Goal: Transaction & Acquisition: Purchase product/service

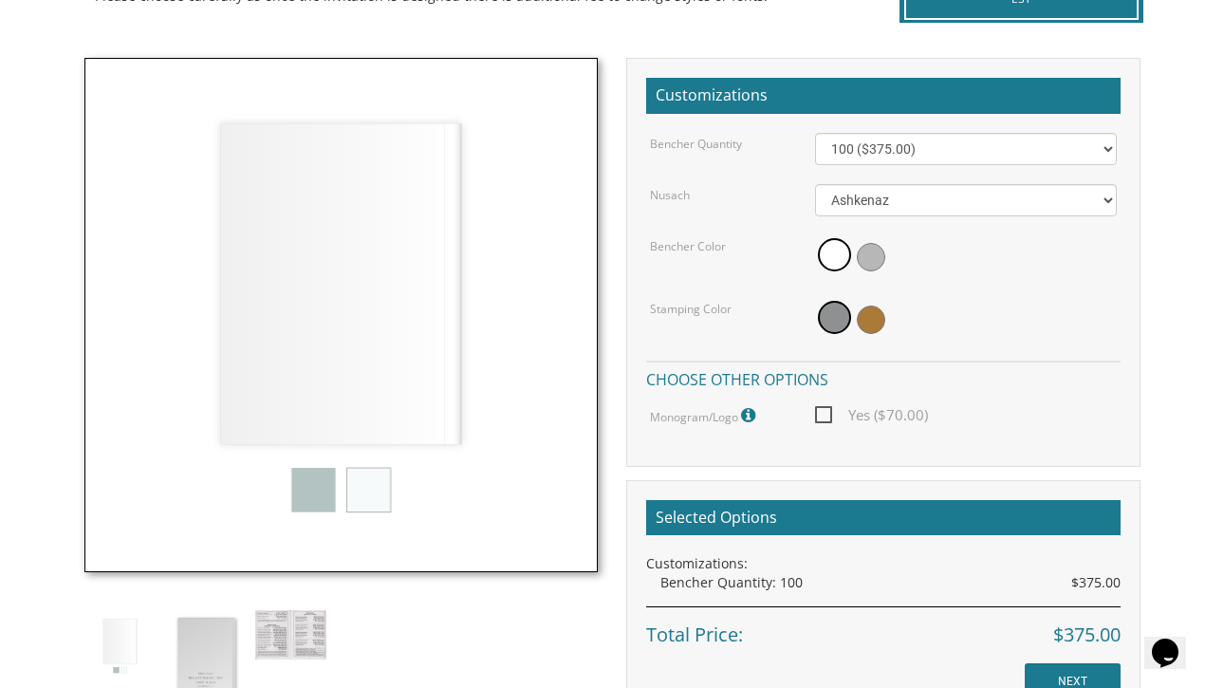
scroll to position [517, 0]
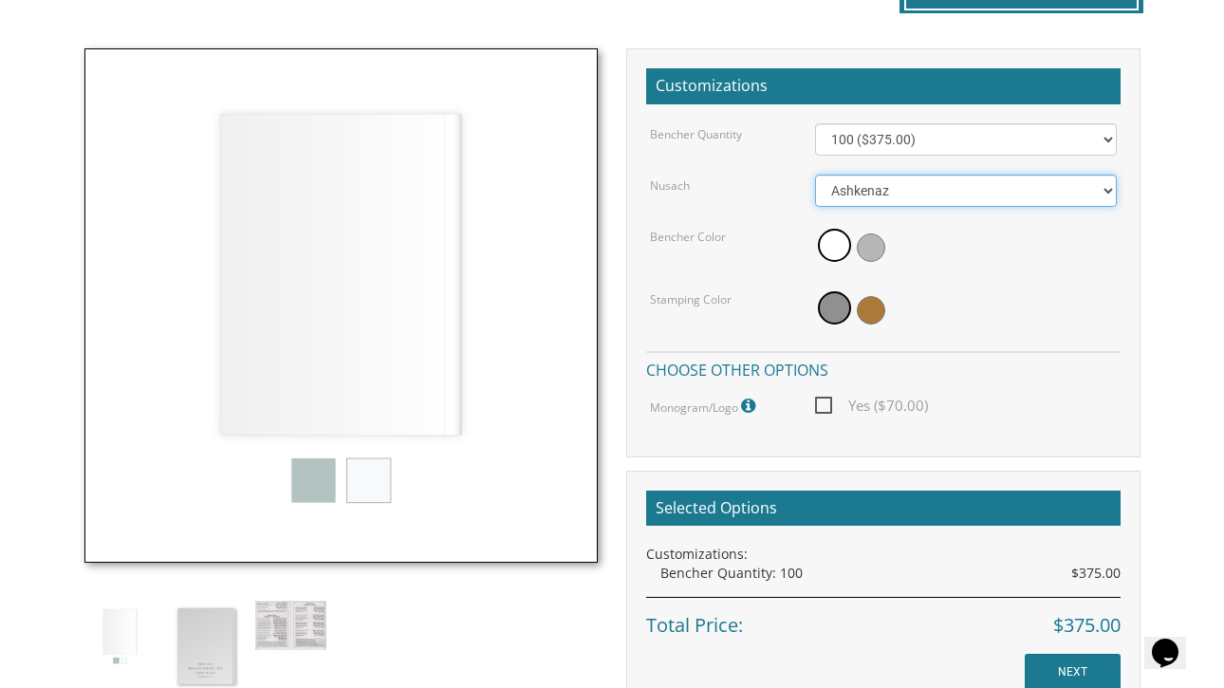
click at [893, 195] on select "Ashkenaz Edut Mizrach" at bounding box center [966, 191] width 302 height 32
click at [815, 175] on select "Ashkenaz Edut Mizrach" at bounding box center [966, 191] width 302 height 32
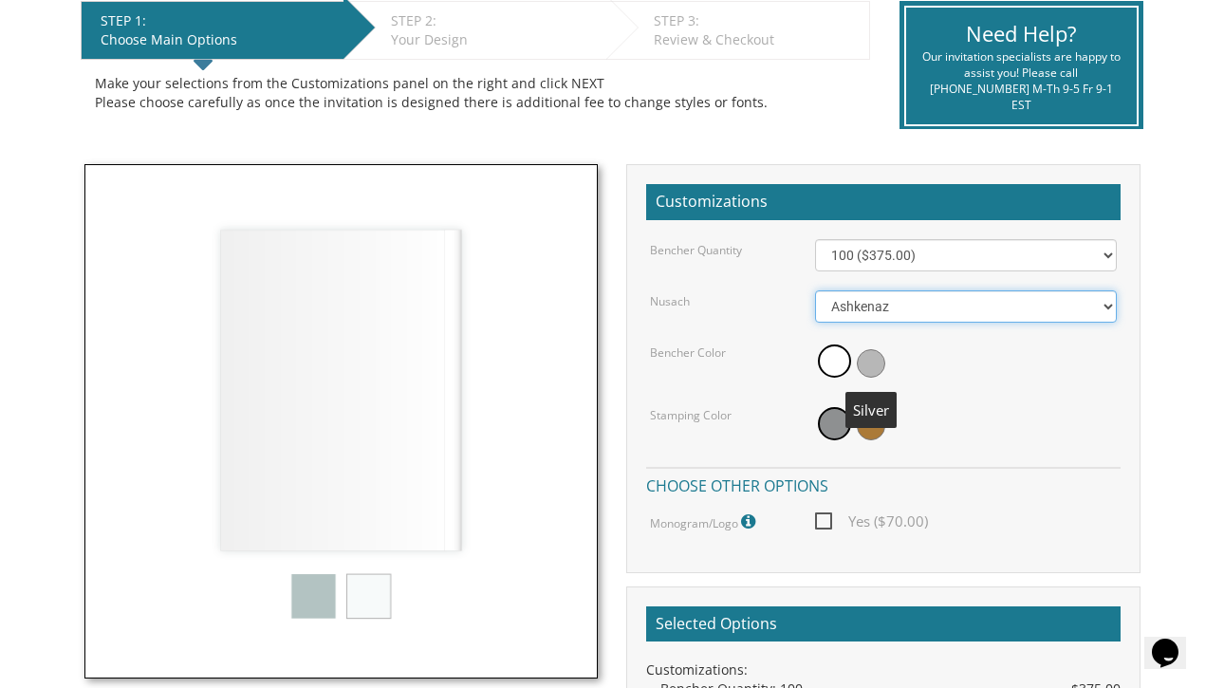
scroll to position [408, 0]
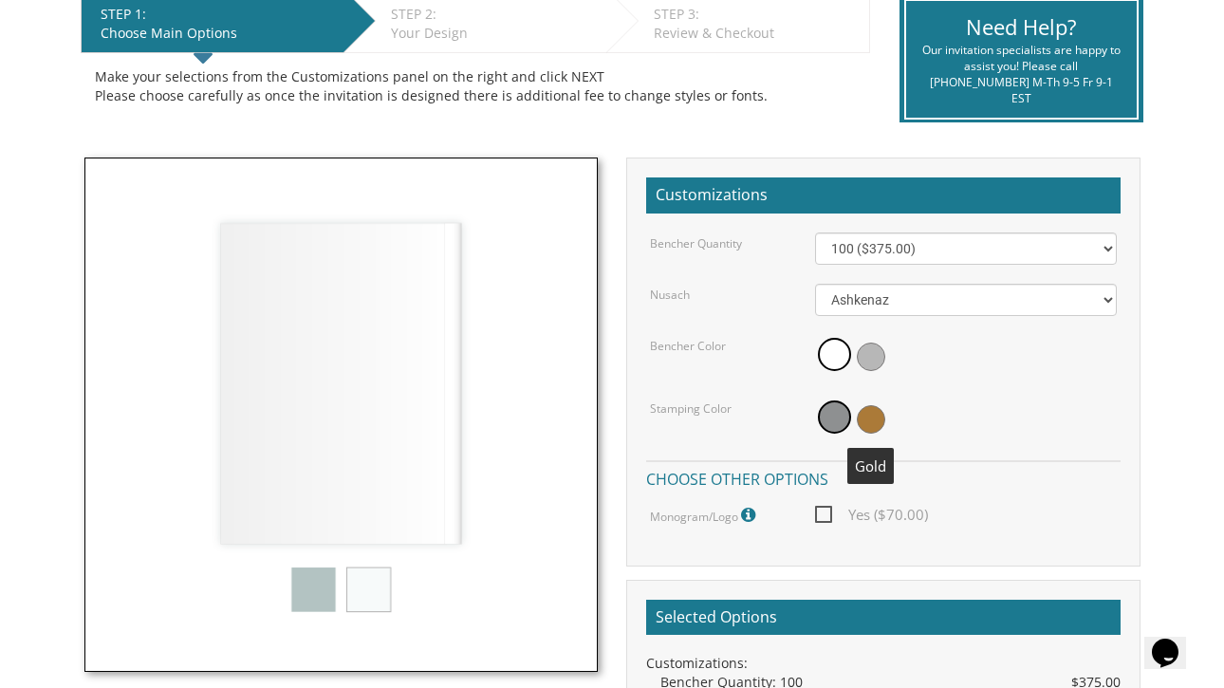
click at [870, 420] on span at bounding box center [871, 419] width 28 height 28
click at [878, 362] on span at bounding box center [871, 357] width 28 height 28
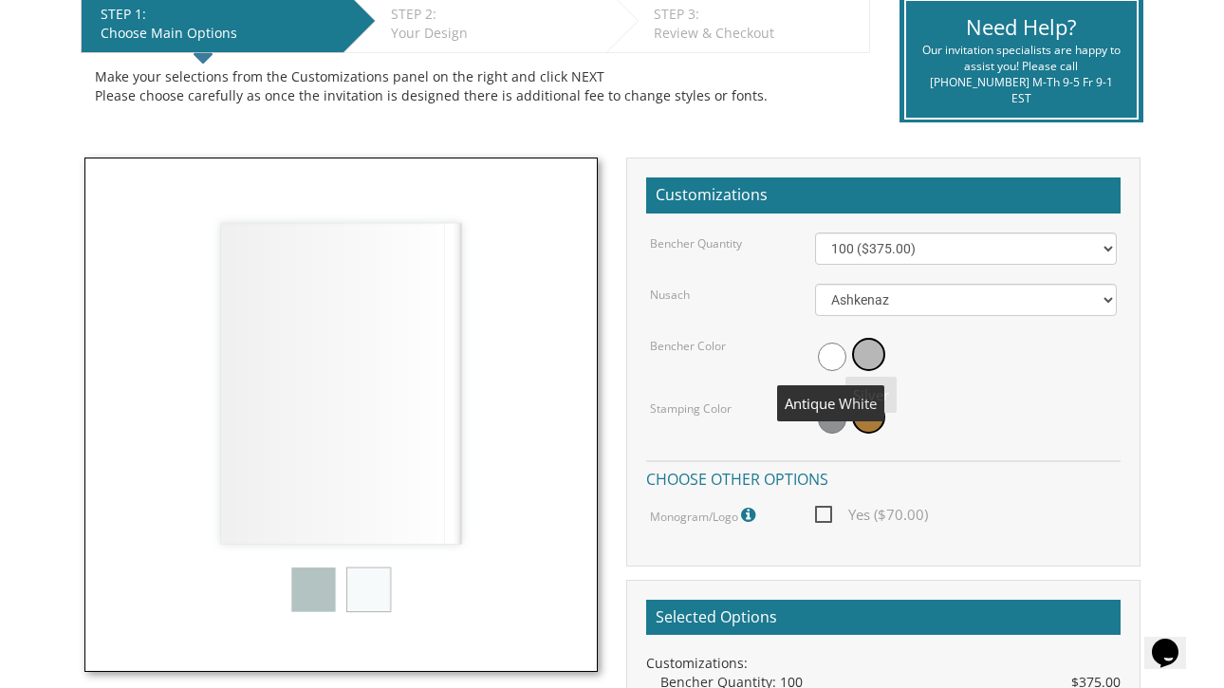
click at [824, 361] on span at bounding box center [832, 357] width 28 height 28
click at [835, 355] on span at bounding box center [834, 354] width 33 height 33
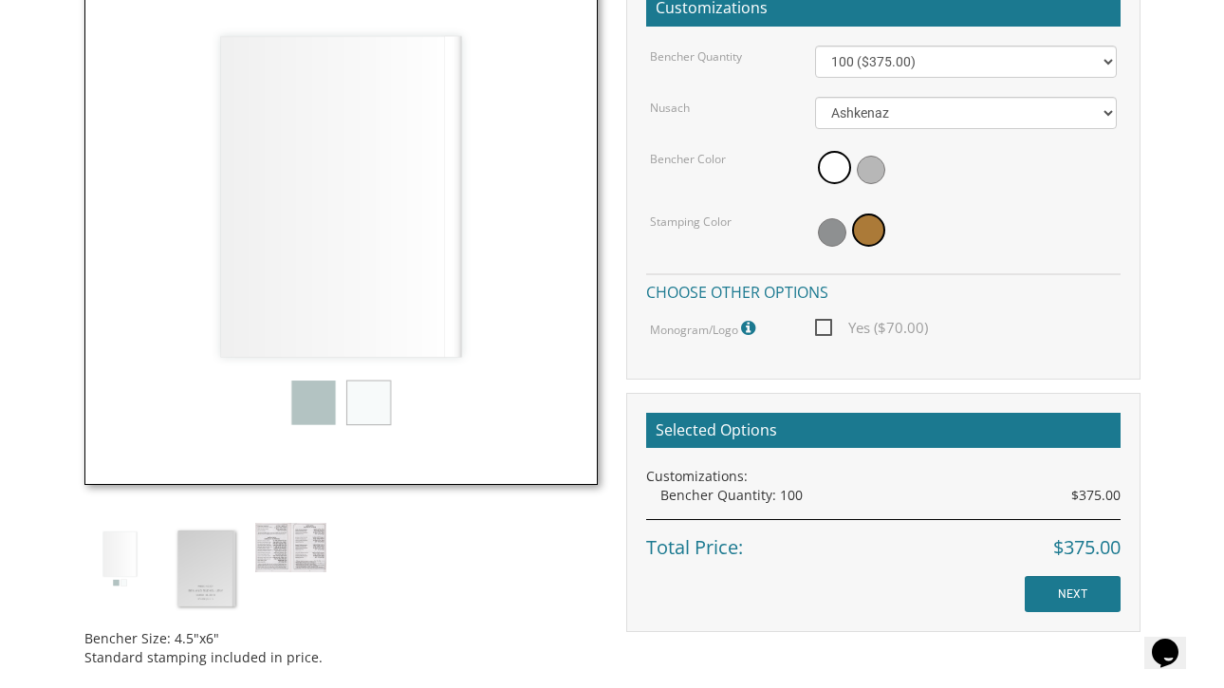
scroll to position [601, 0]
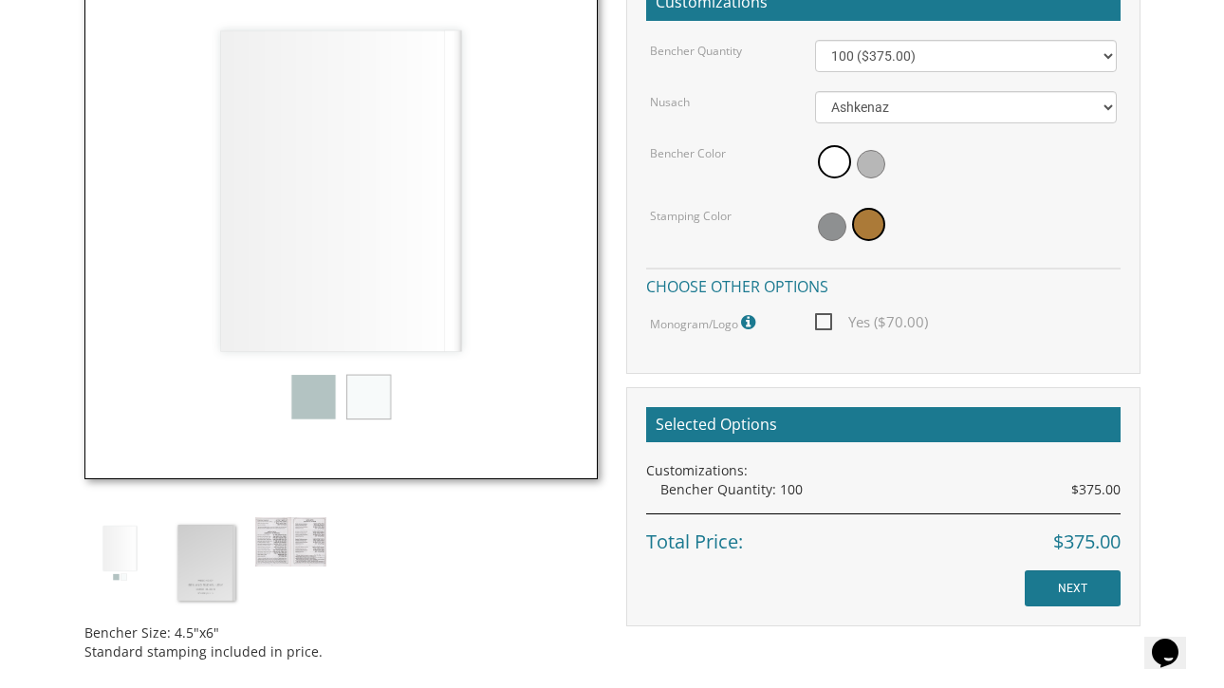
click at [822, 323] on span "Yes ($70.00)" at bounding box center [871, 322] width 113 height 24
click at [822, 323] on input "Yes ($70.00)" at bounding box center [821, 320] width 12 height 12
checkbox input "true"
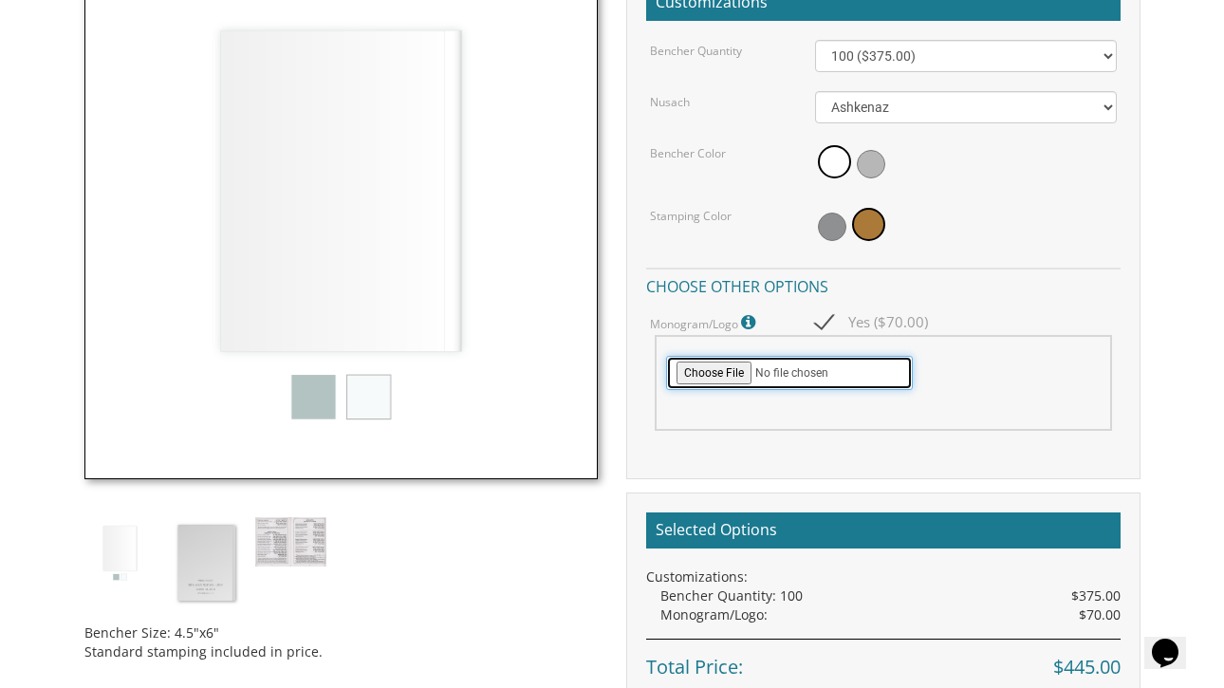
click at [799, 375] on input "file" at bounding box center [789, 373] width 247 height 34
type input "C:\fakepath\Screenshot 2025-08-21 at 12.21.34 PM.png"
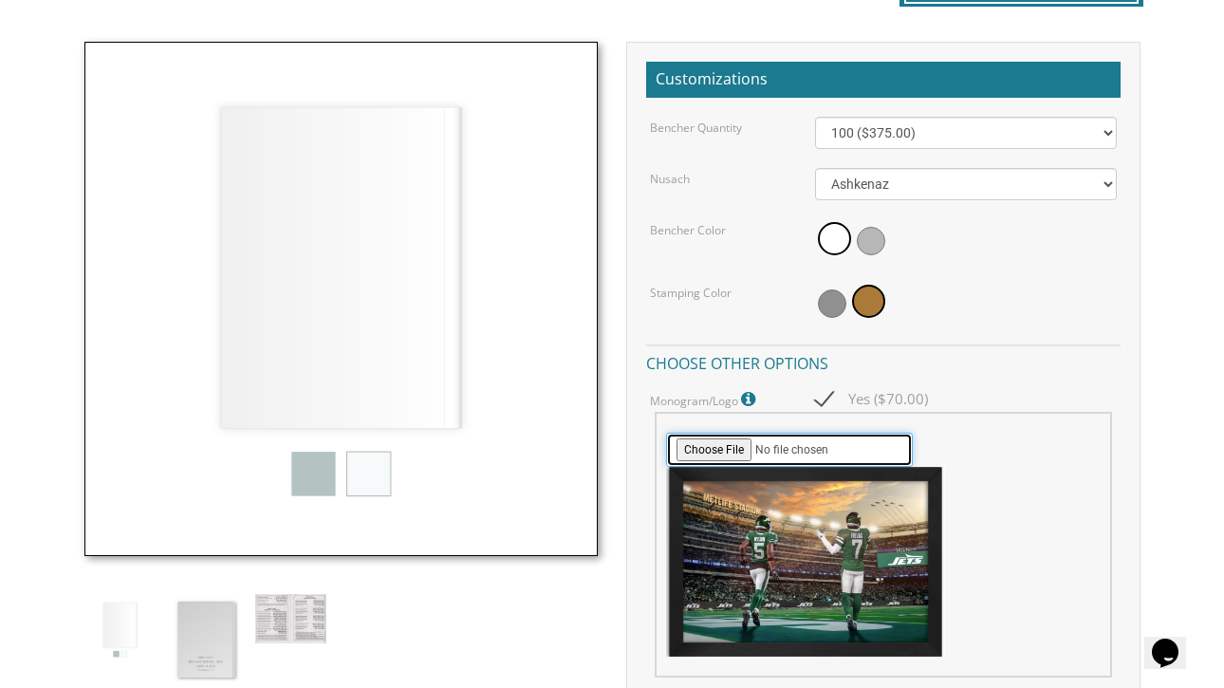
scroll to position [528, 0]
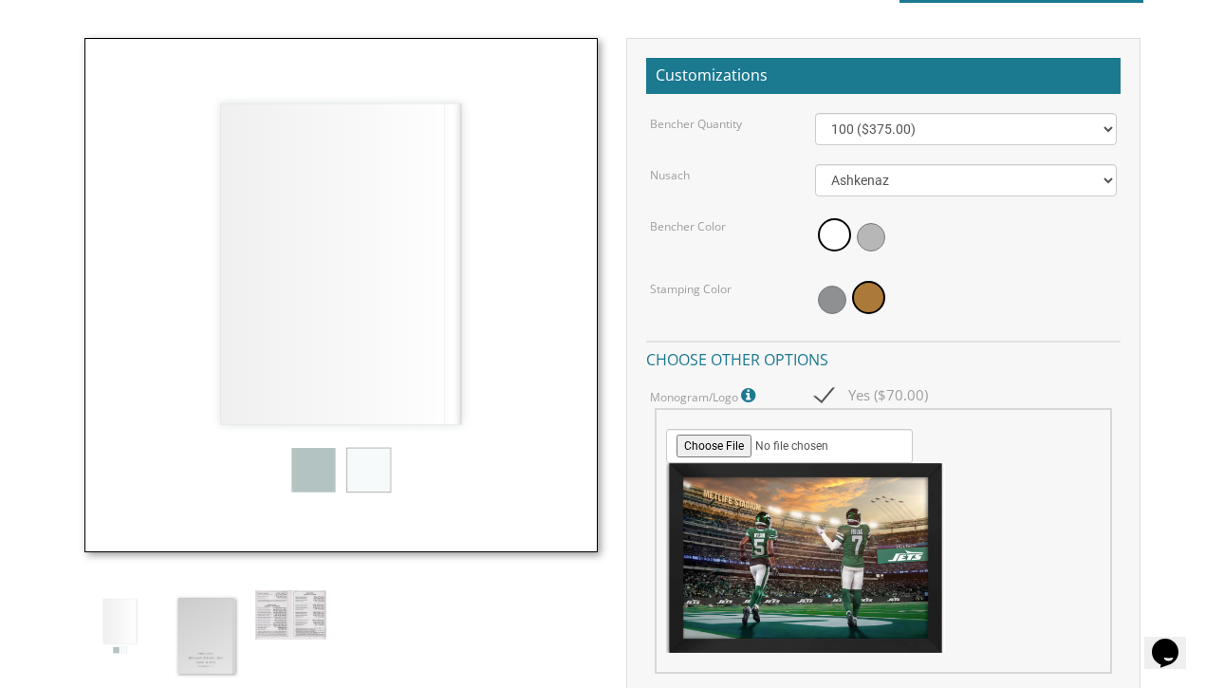
click at [824, 535] on img at bounding box center [806, 558] width 280 height 190
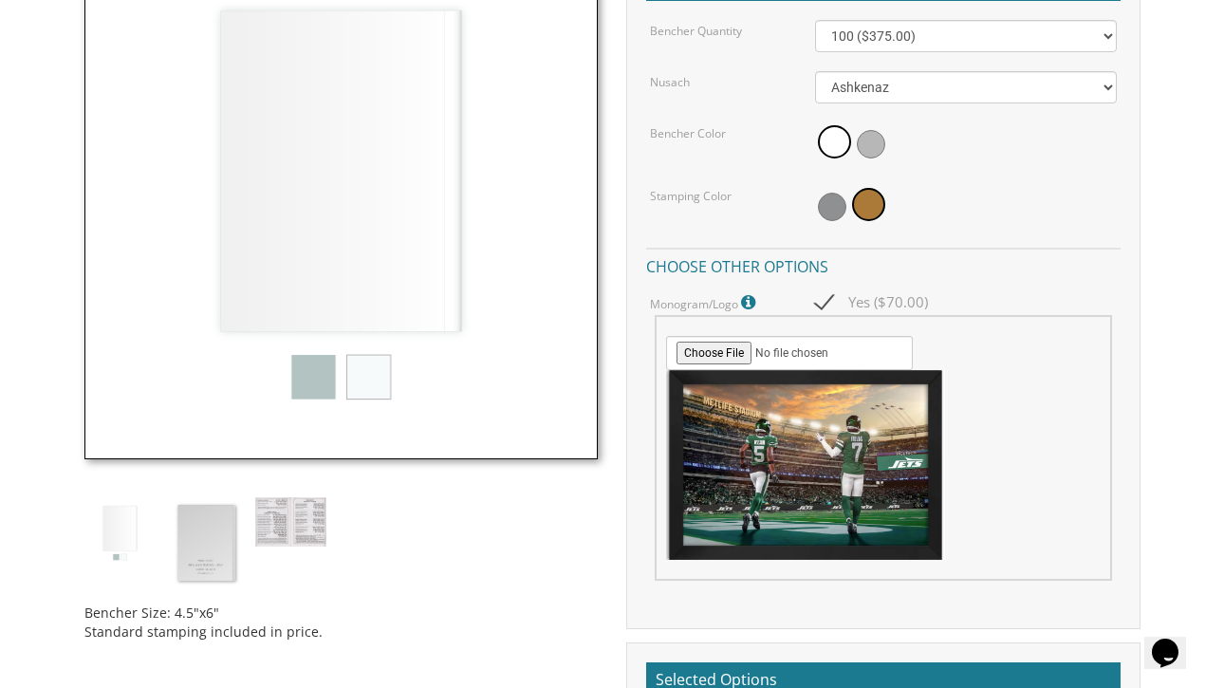
scroll to position [630, 0]
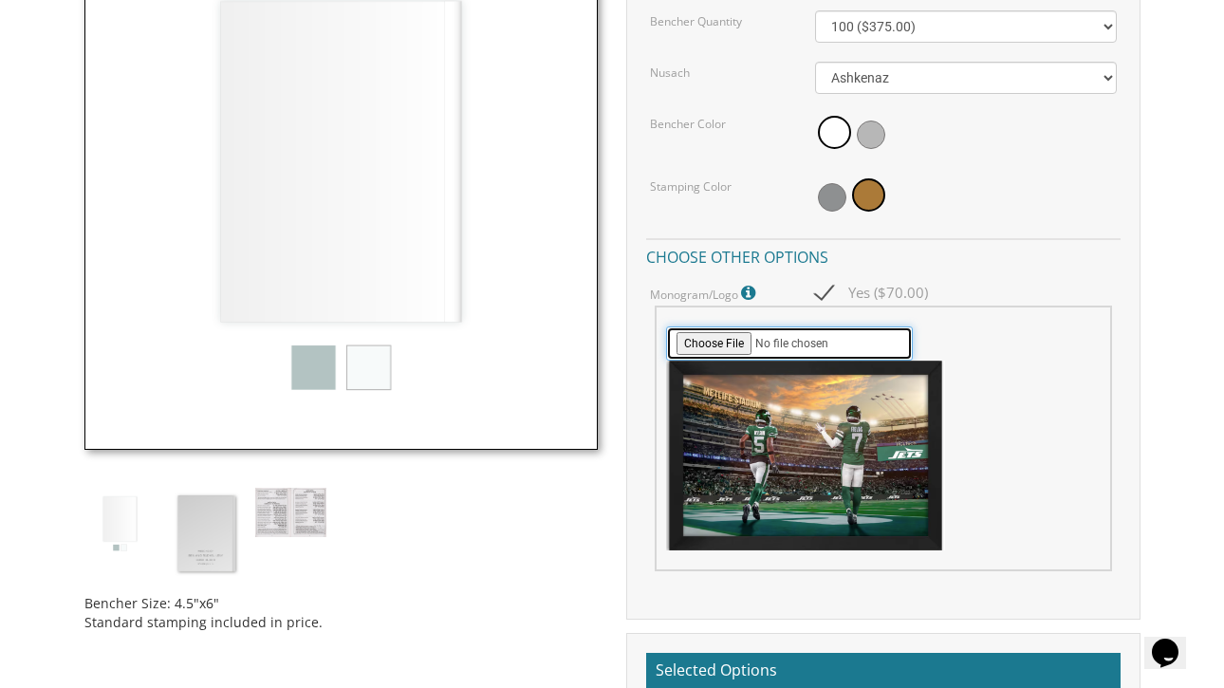
click at [717, 345] on input "file" at bounding box center [789, 344] width 247 height 34
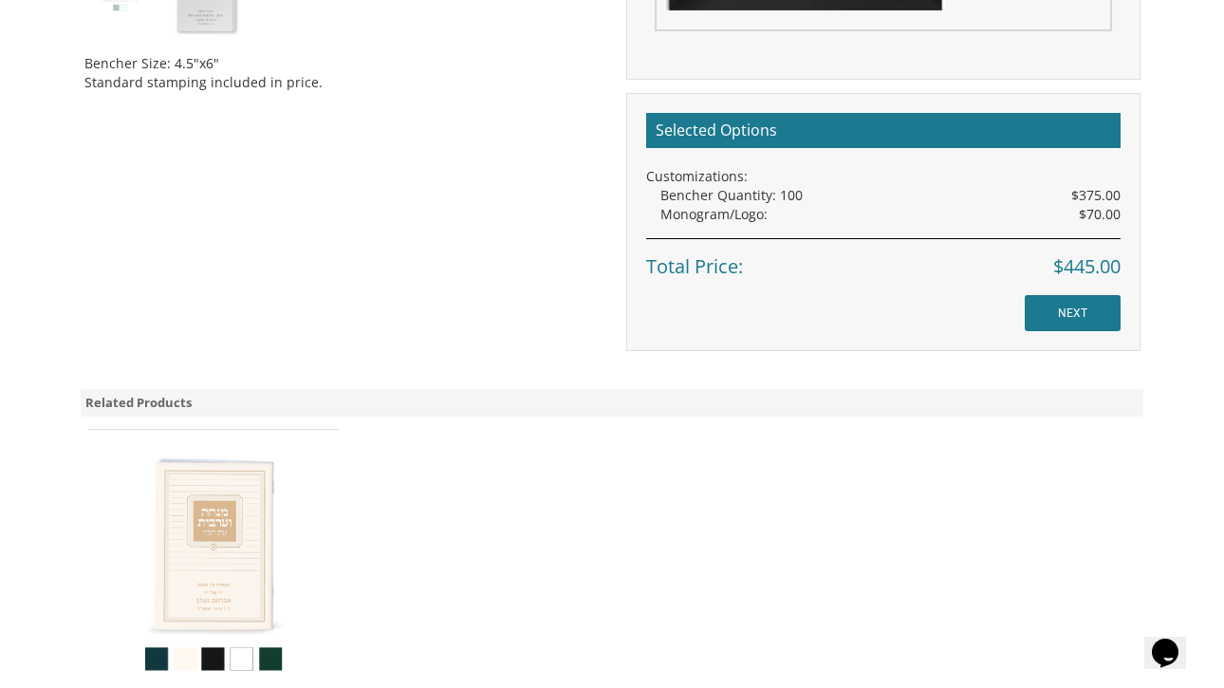
scroll to position [1182, 0]
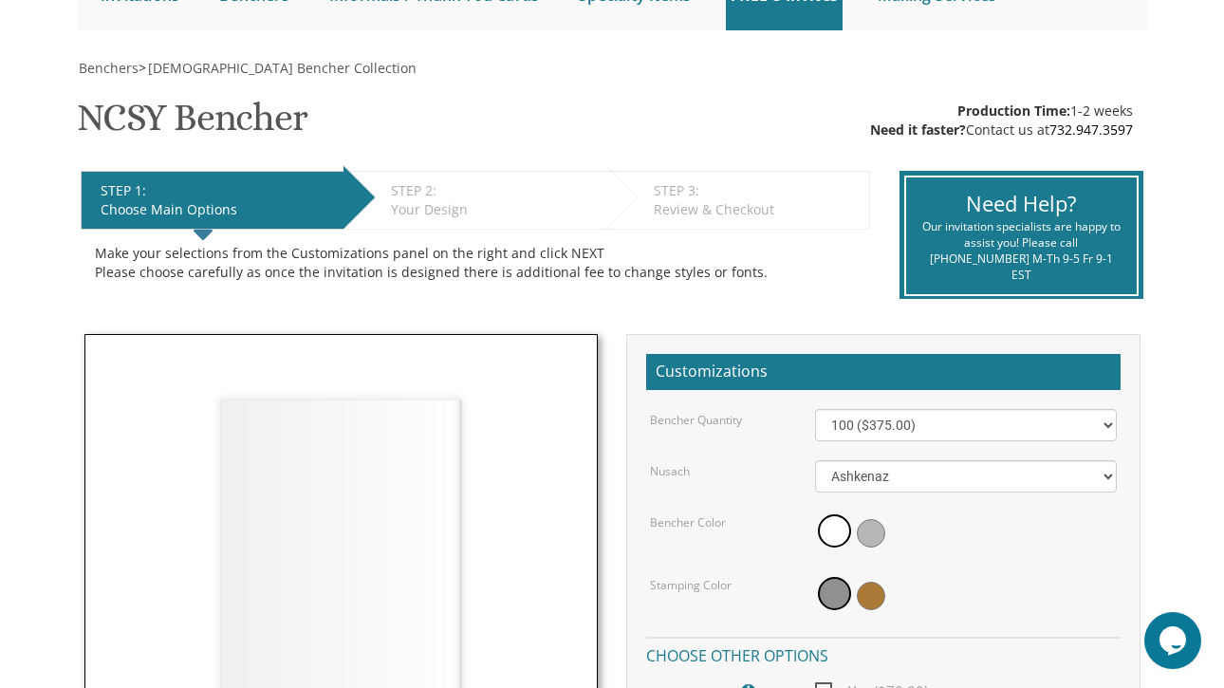
scroll to position [305, 0]
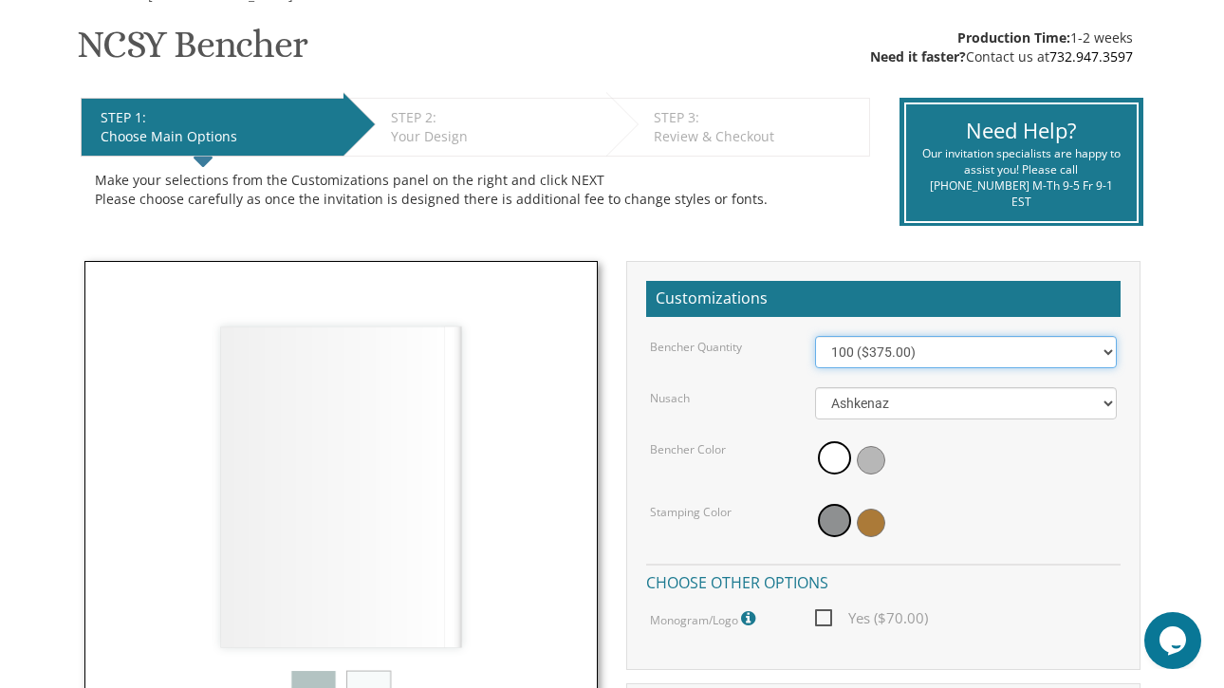
click at [880, 347] on select "100 ($375.00) 200 ($650.00) 300 ($975.00) 400 ($1,300.00) 500 ($1,625.00)" at bounding box center [966, 352] width 302 height 32
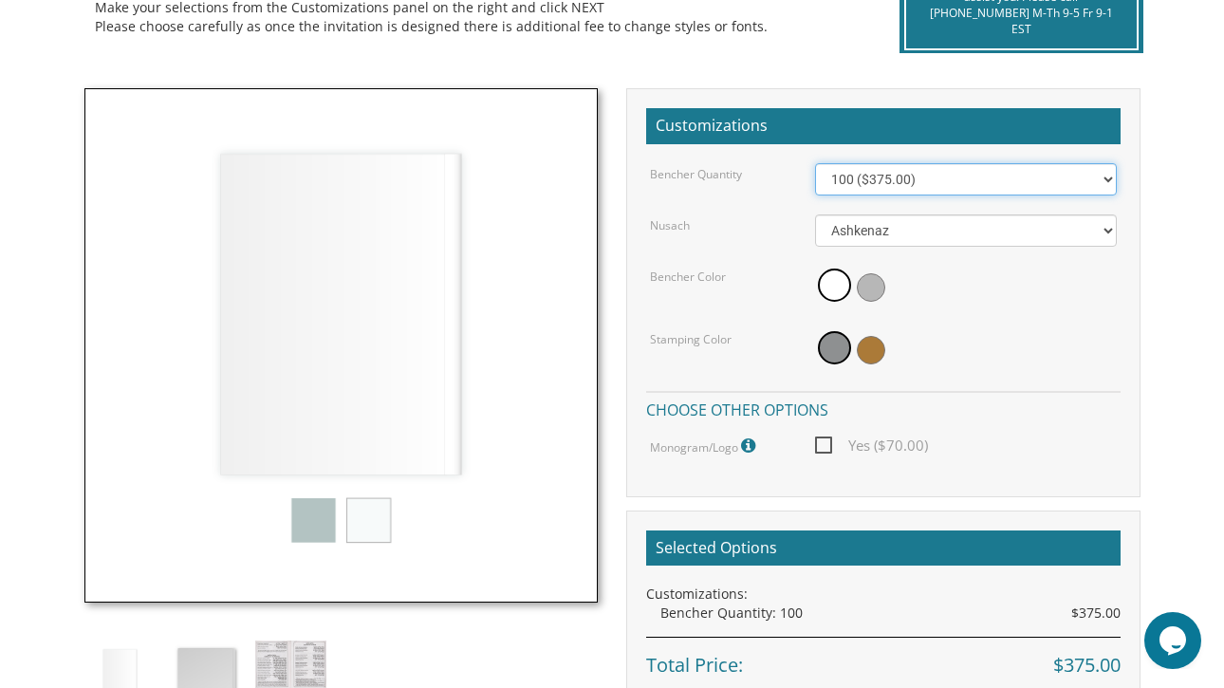
scroll to position [585, 0]
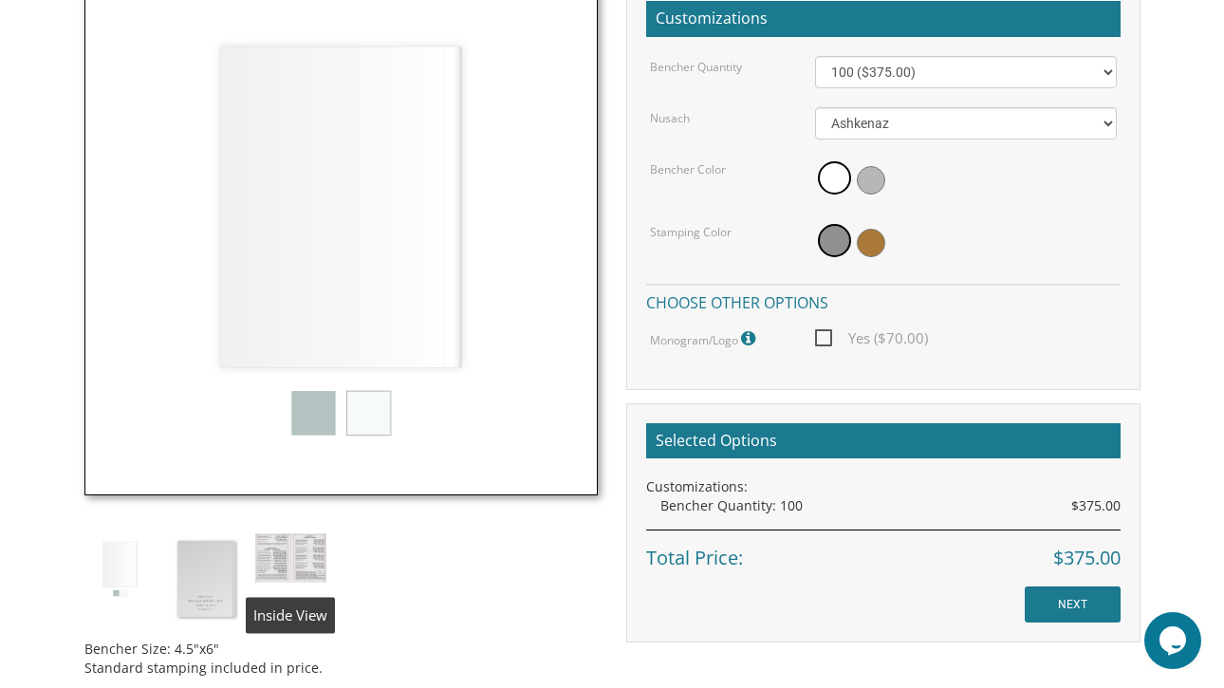
click at [289, 563] on img at bounding box center [290, 558] width 71 height 50
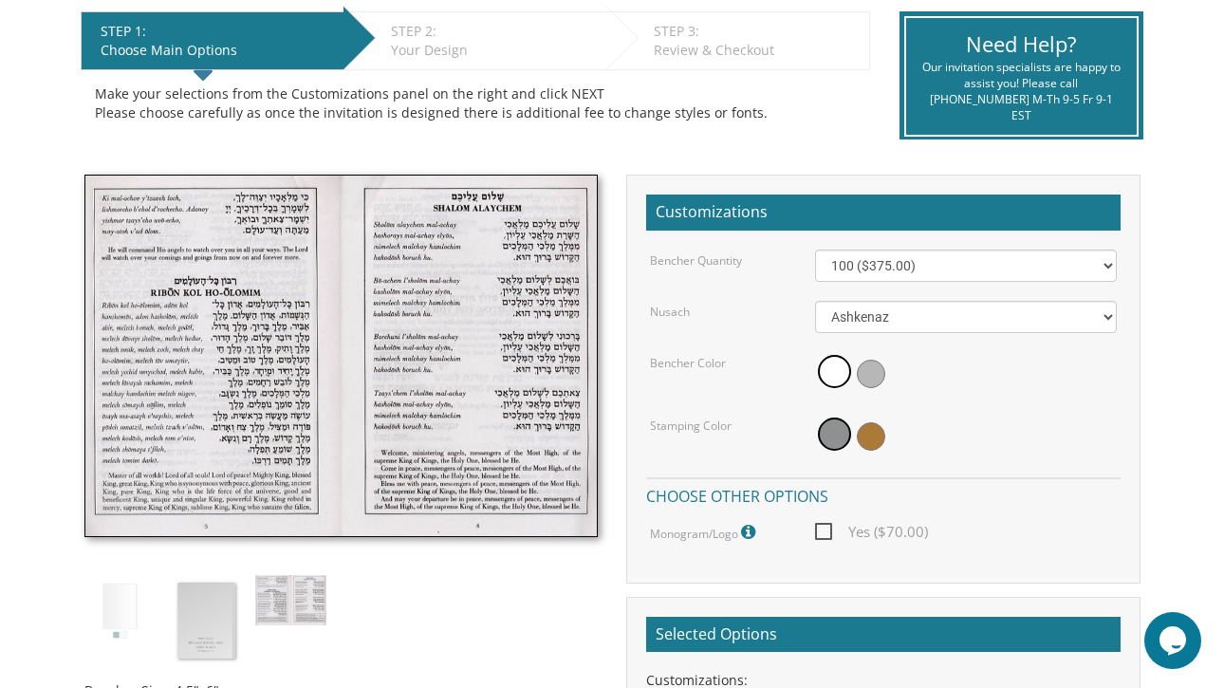
scroll to position [393, 0]
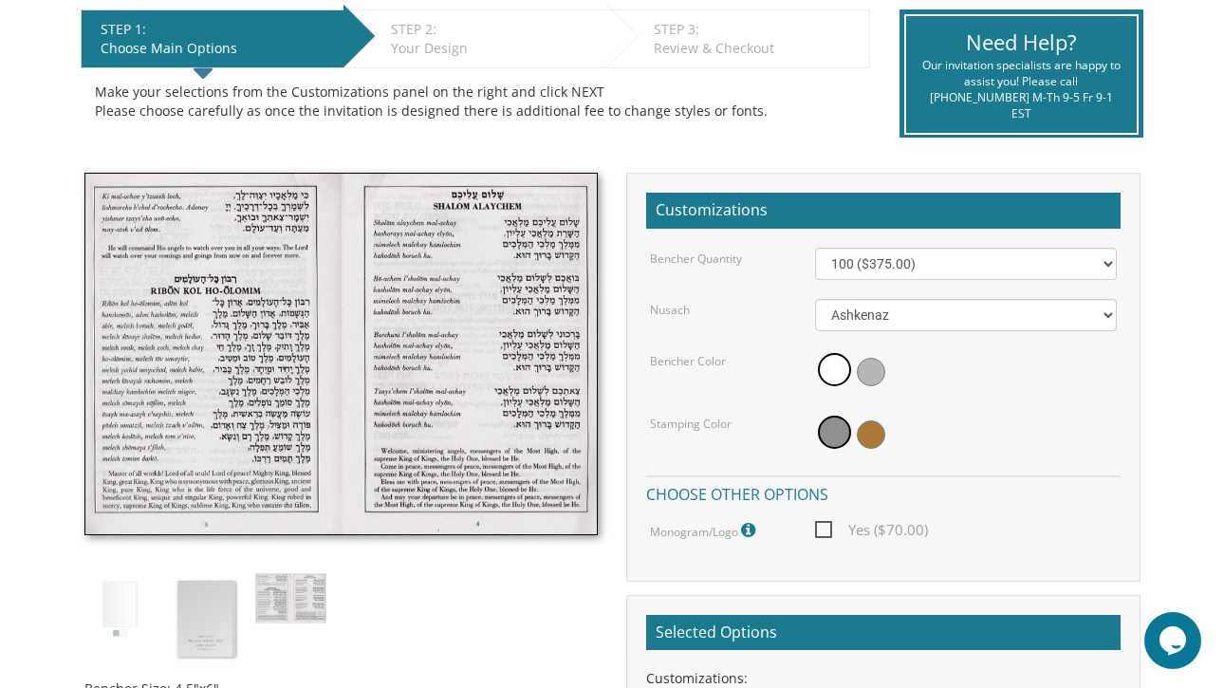
click at [830, 532] on span "Yes ($70.00)" at bounding box center [871, 530] width 113 height 24
click at [828, 532] on input "Yes ($70.00)" at bounding box center [821, 528] width 12 height 12
checkbox input "true"
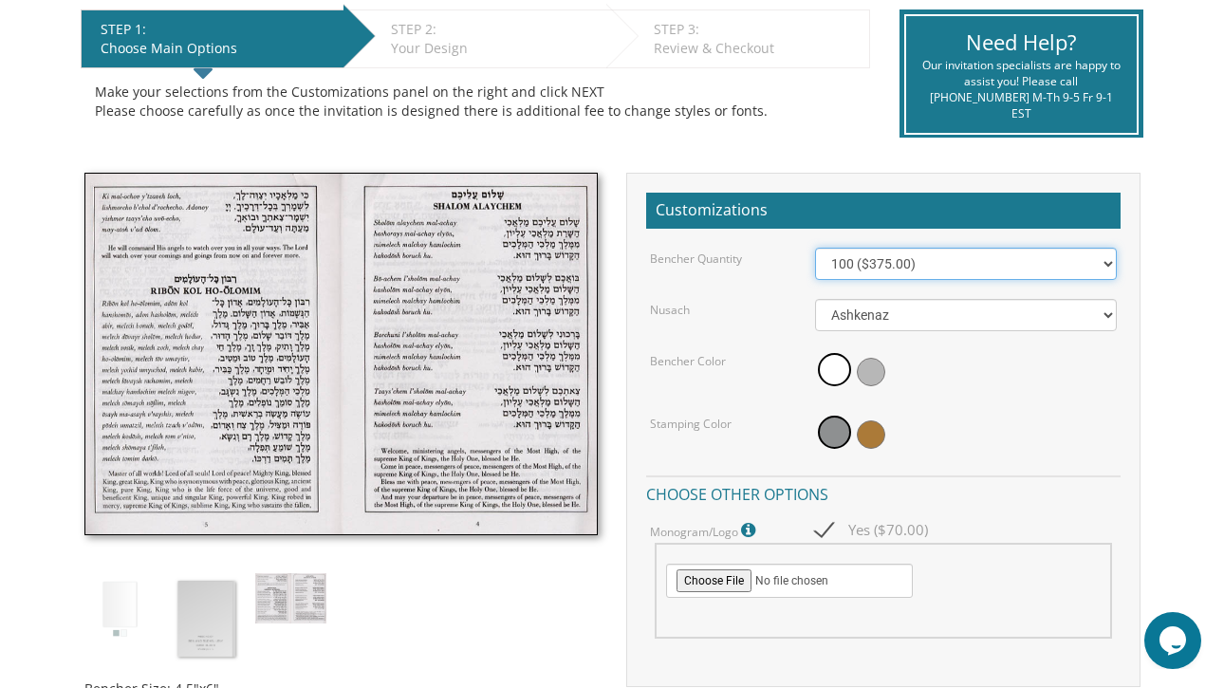
click at [869, 256] on select "100 ($375.00) 200 ($650.00) 300 ($975.00) 400 ($1,300.00) 500 ($1,625.00)" at bounding box center [966, 264] width 302 height 32
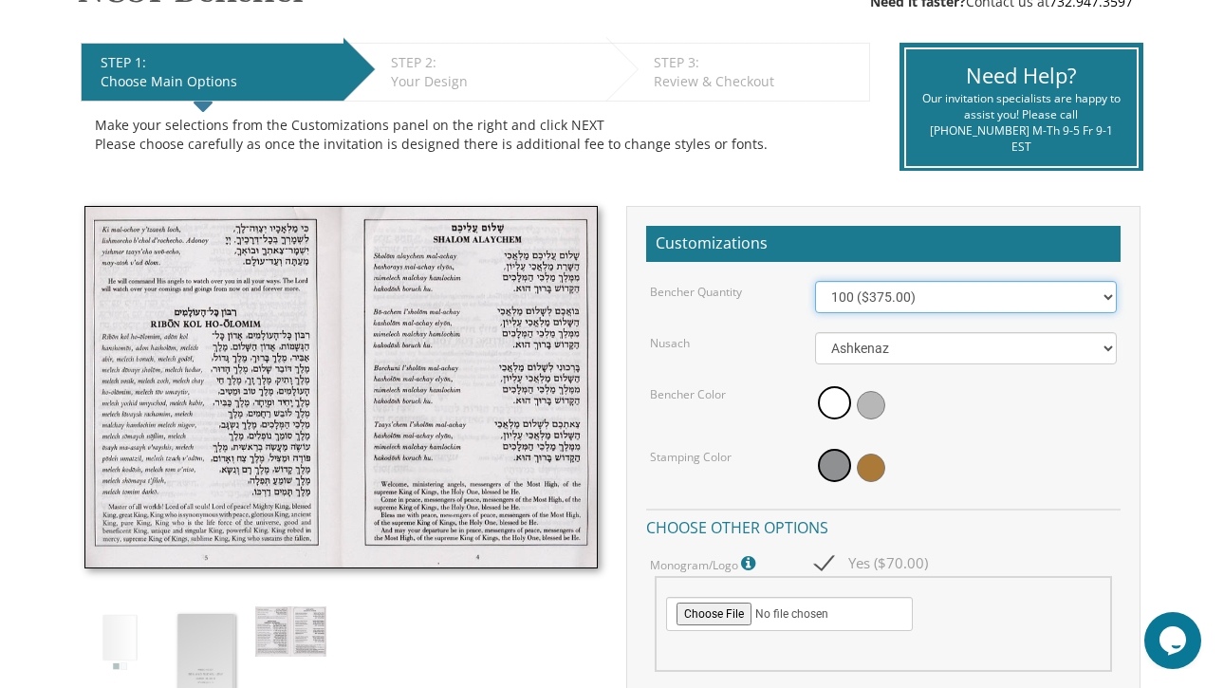
scroll to position [358, 0]
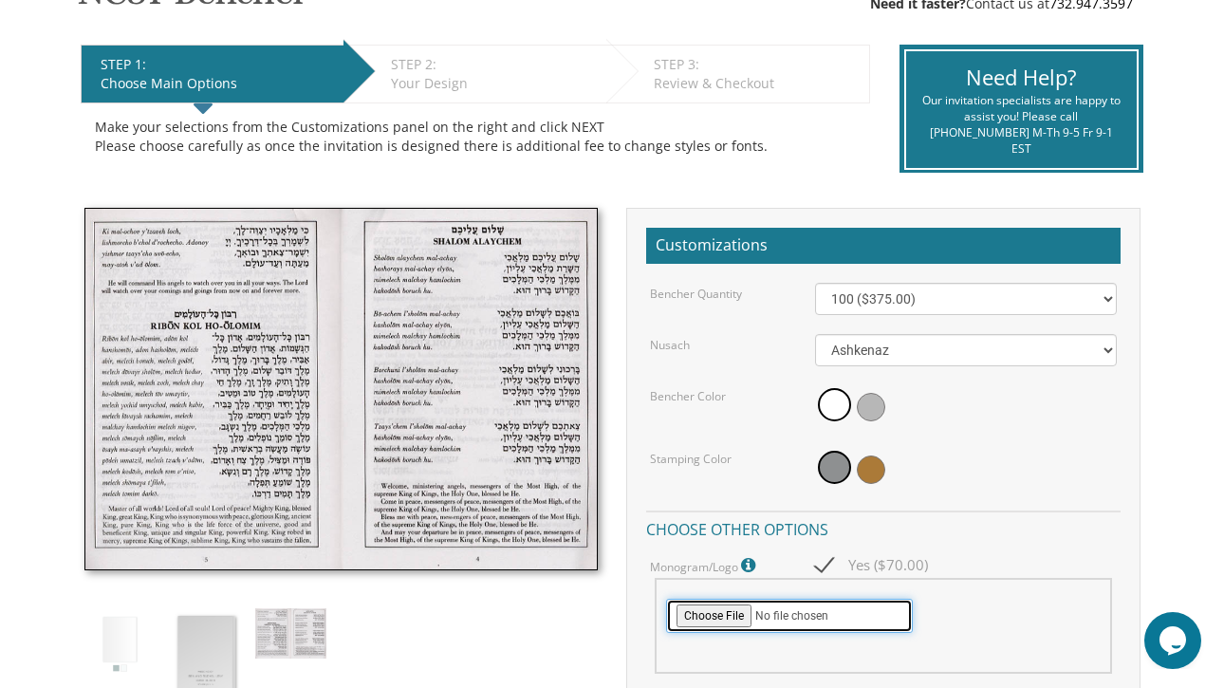
click at [714, 619] on input "file" at bounding box center [789, 616] width 247 height 34
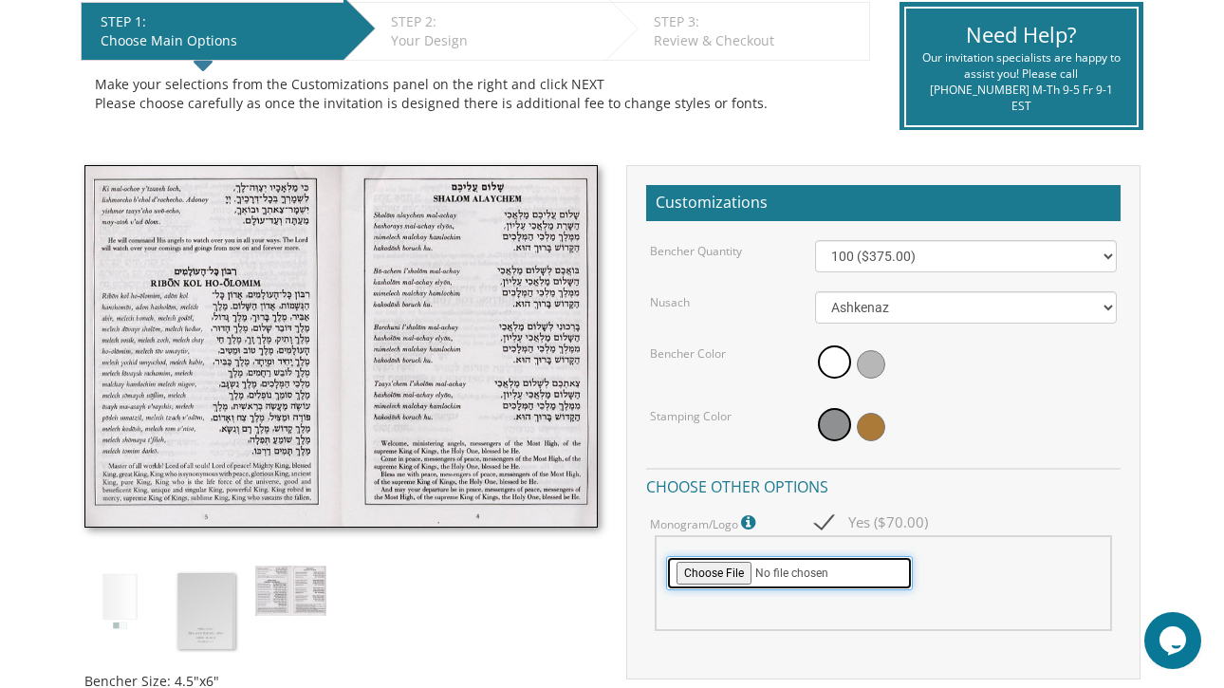
scroll to position [405, 0]
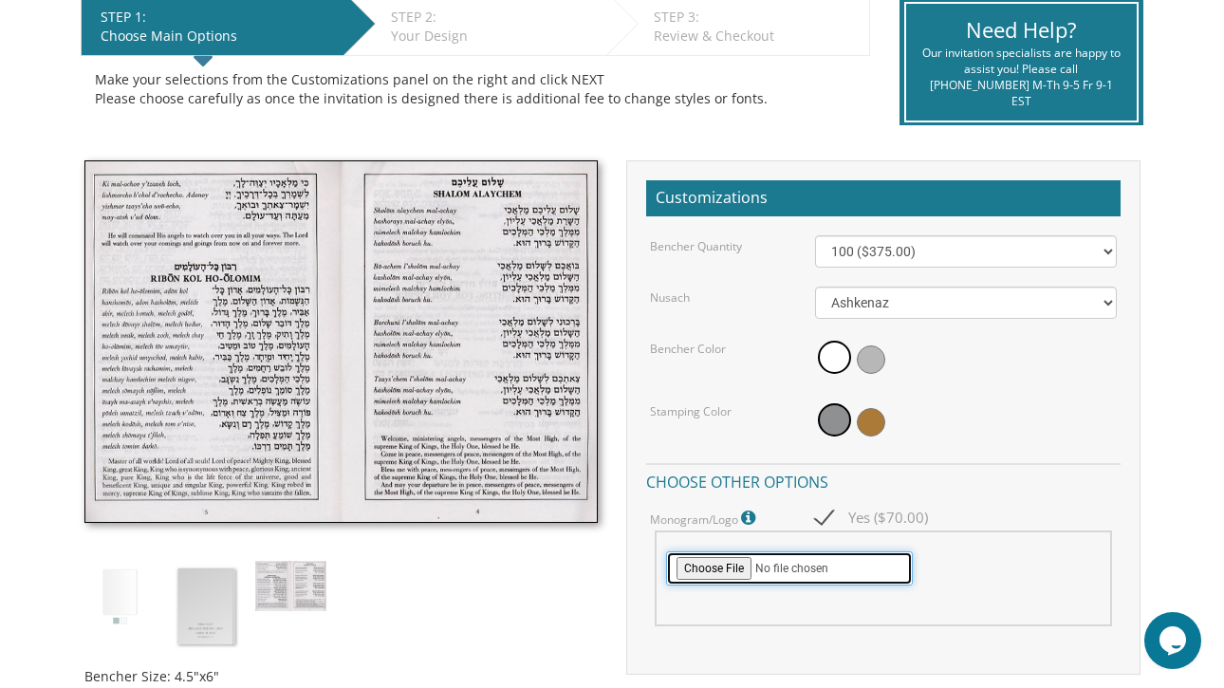
click at [721, 563] on input "file" at bounding box center [789, 568] width 247 height 34
click at [705, 568] on input "file" at bounding box center [789, 568] width 247 height 34
type input "C:\fakepath\Logo (dragged).png"
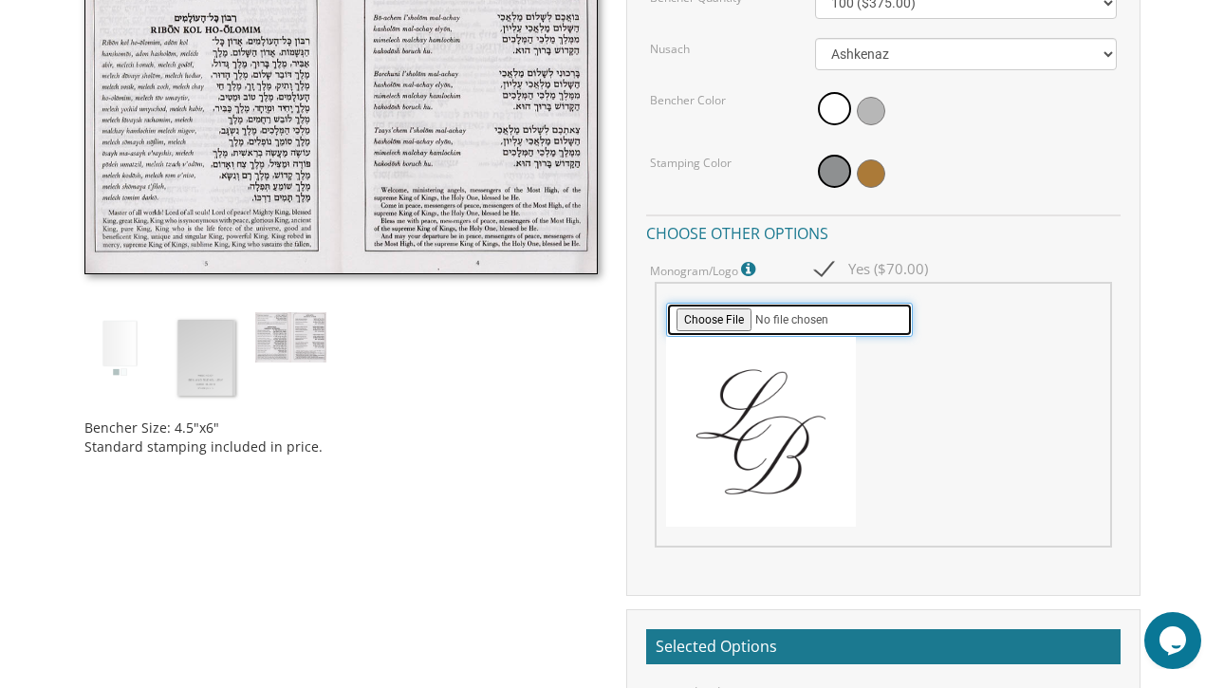
scroll to position [662, 0]
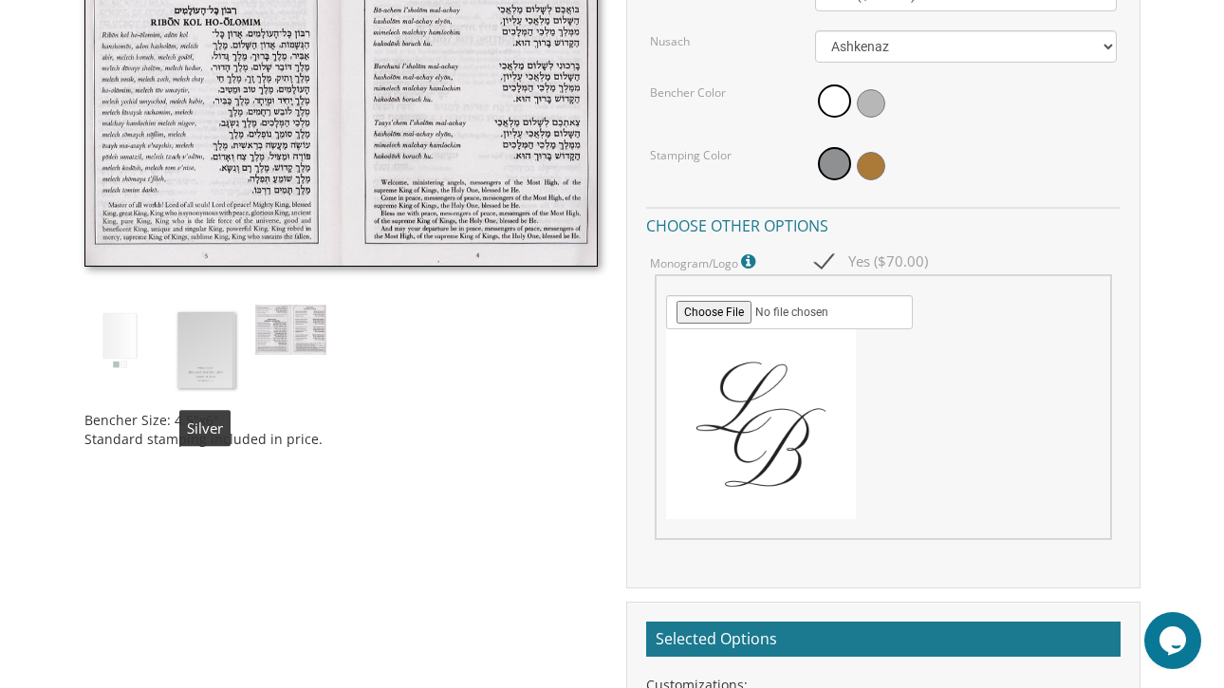
click at [146, 327] on img at bounding box center [119, 340] width 71 height 71
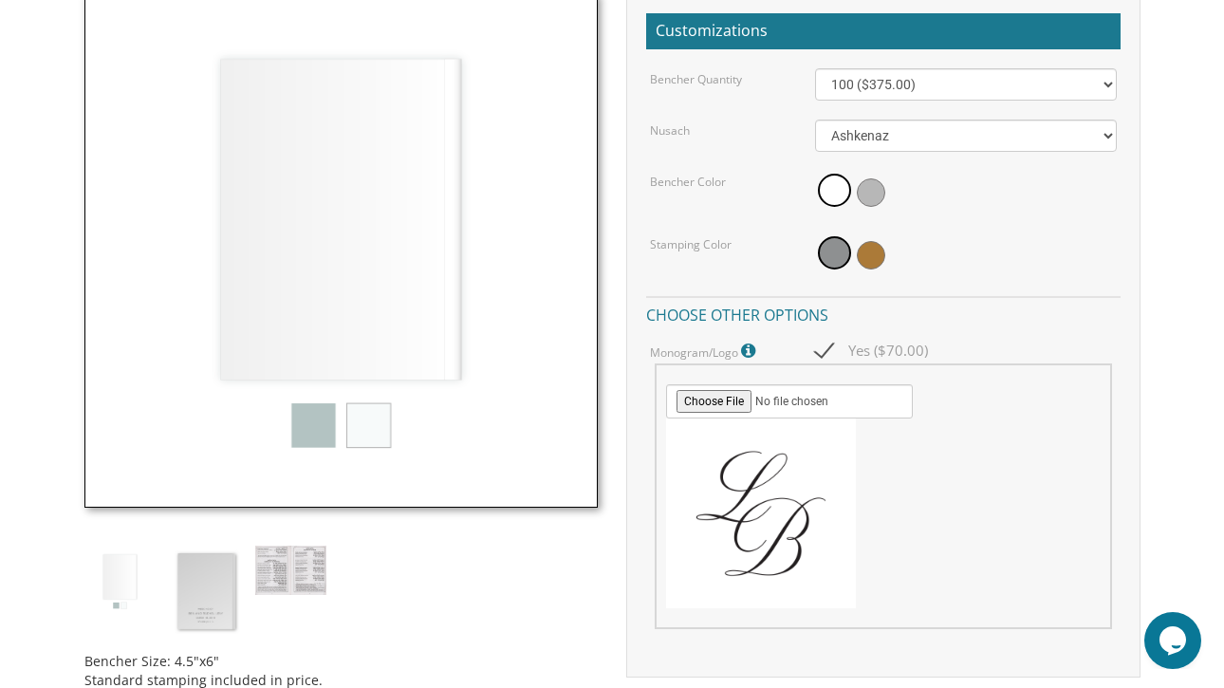
scroll to position [574, 0]
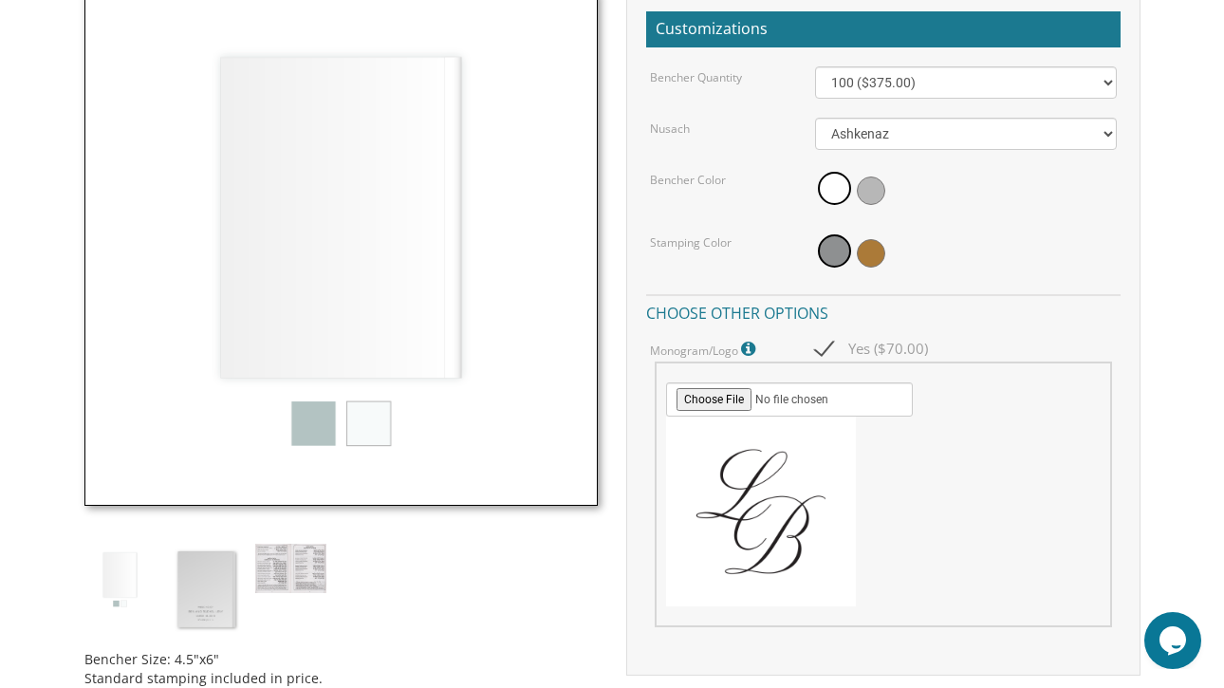
click at [366, 417] on img at bounding box center [341, 248] width 514 height 514
click at [139, 575] on img at bounding box center [119, 579] width 71 height 71
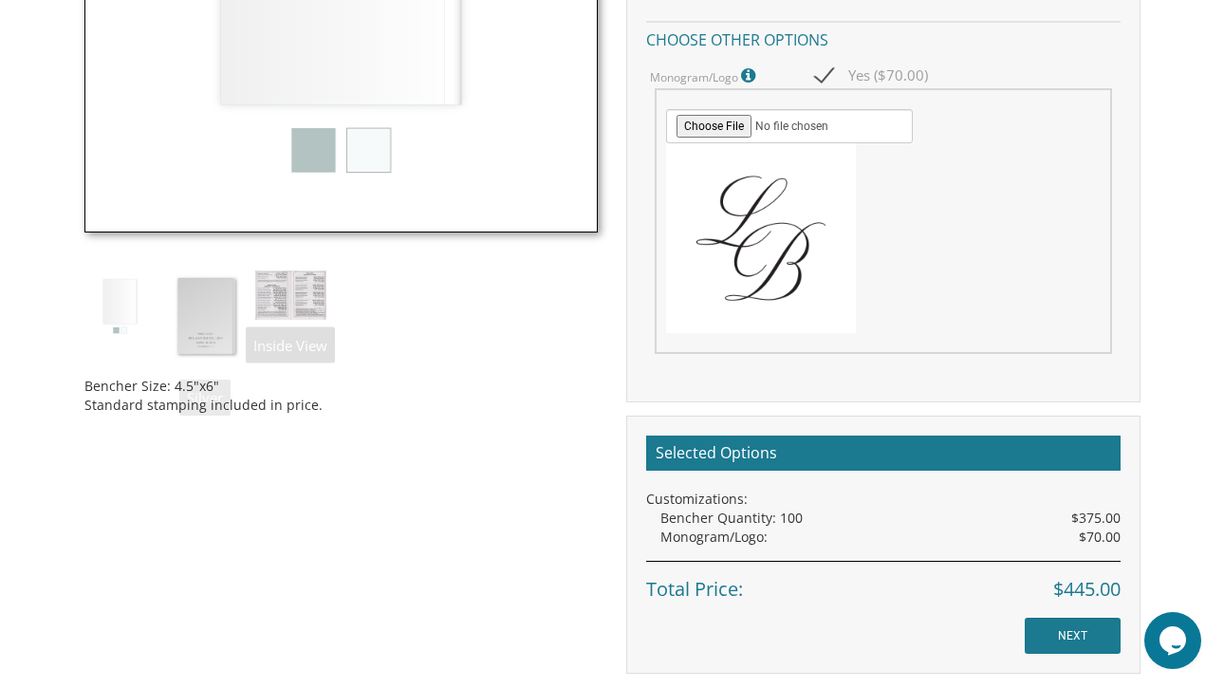
scroll to position [951, 0]
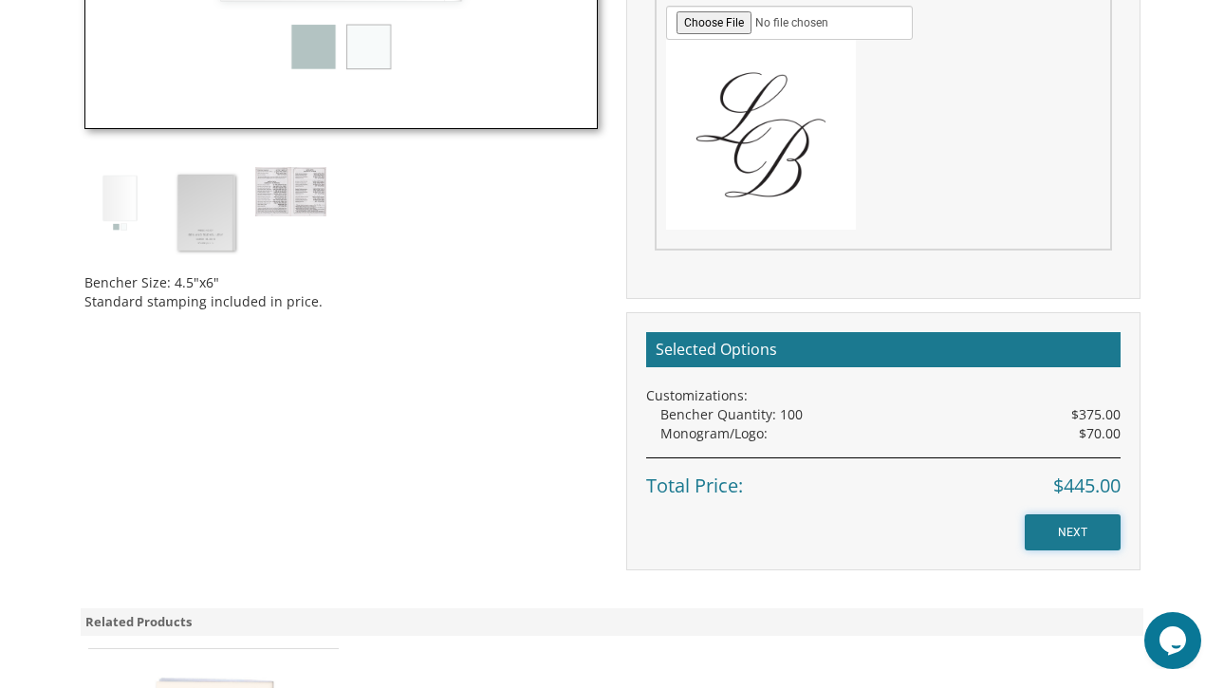
click at [1072, 527] on input "NEXT" at bounding box center [1073, 532] width 96 height 36
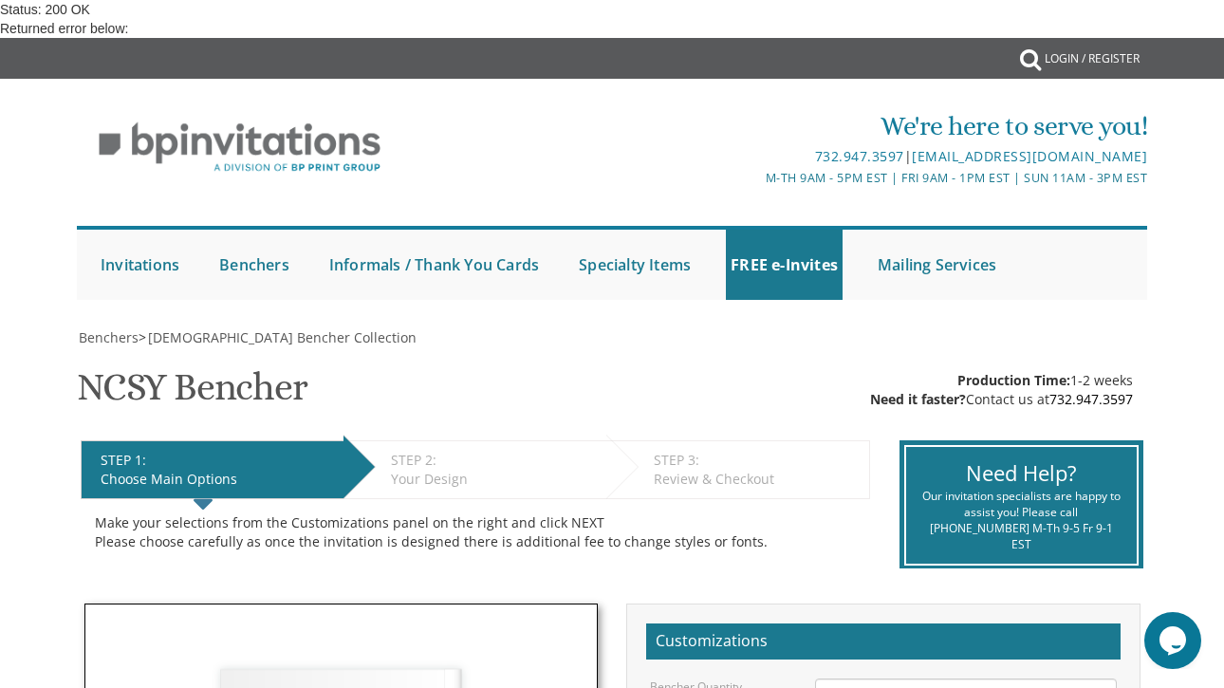
scroll to position [704, 0]
checkbox input "true"
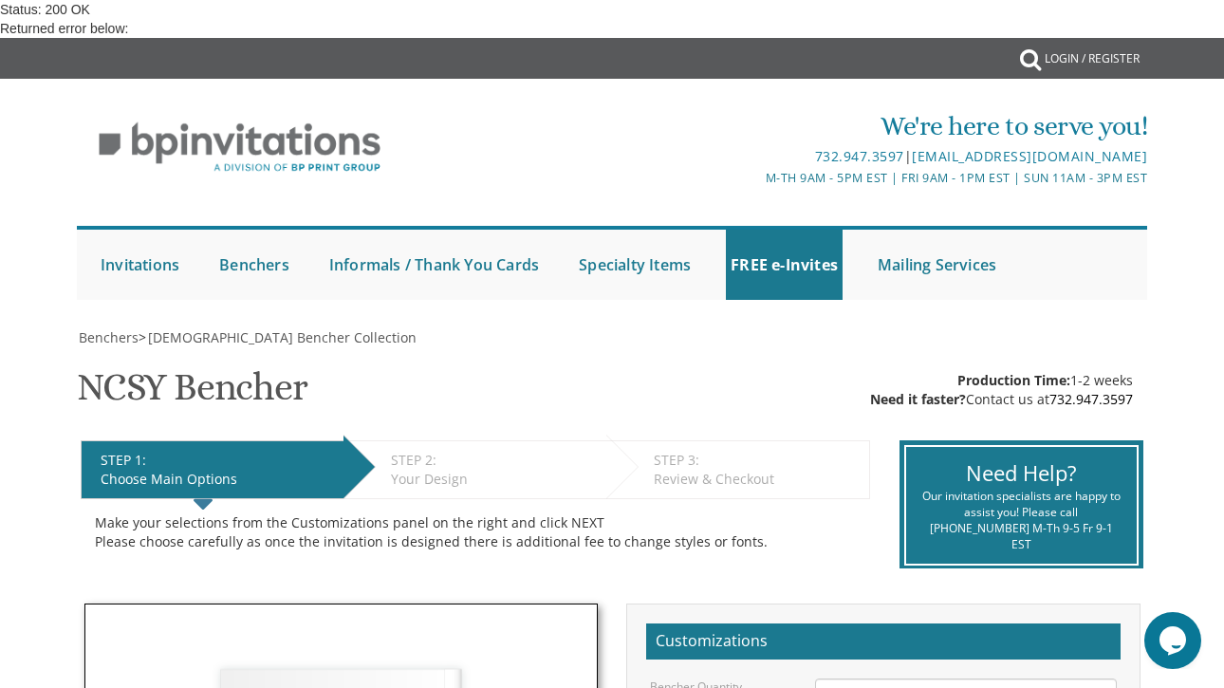
type input "C:\fakepath\Logo (dragged).png"
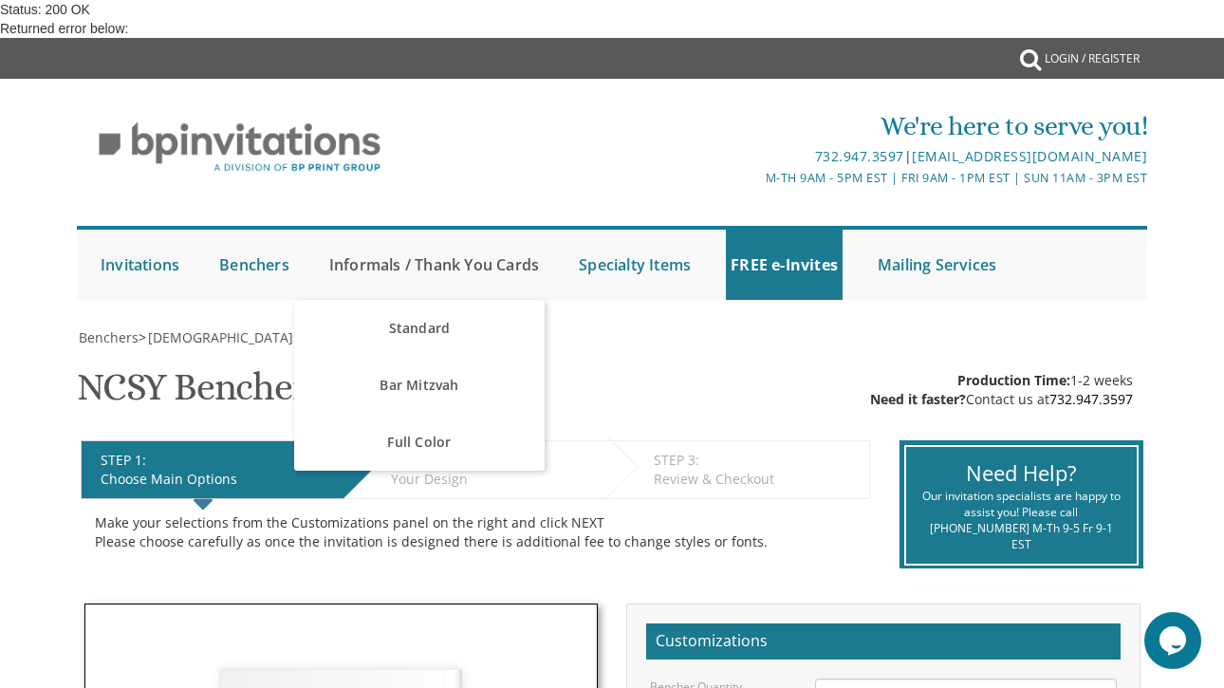
scroll to position [478, 0]
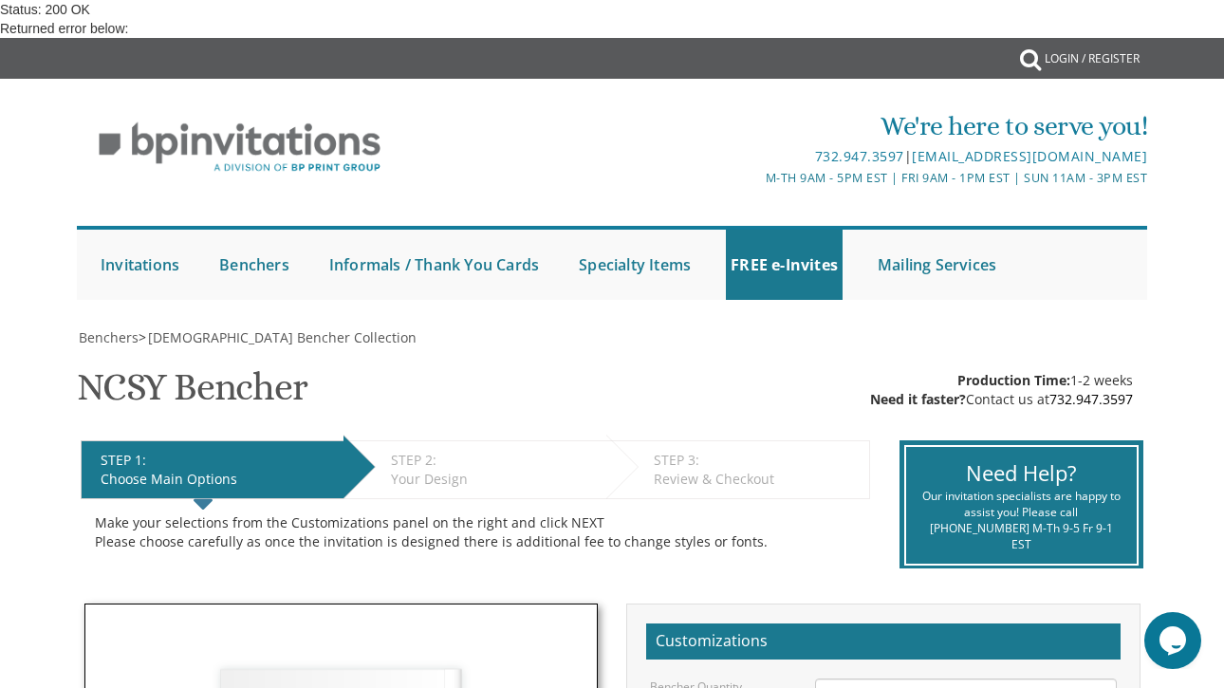
checkbox input "true"
type input "C:\fakepath\Screenshot 2025-09-08 at 10.14.38 PM.png"
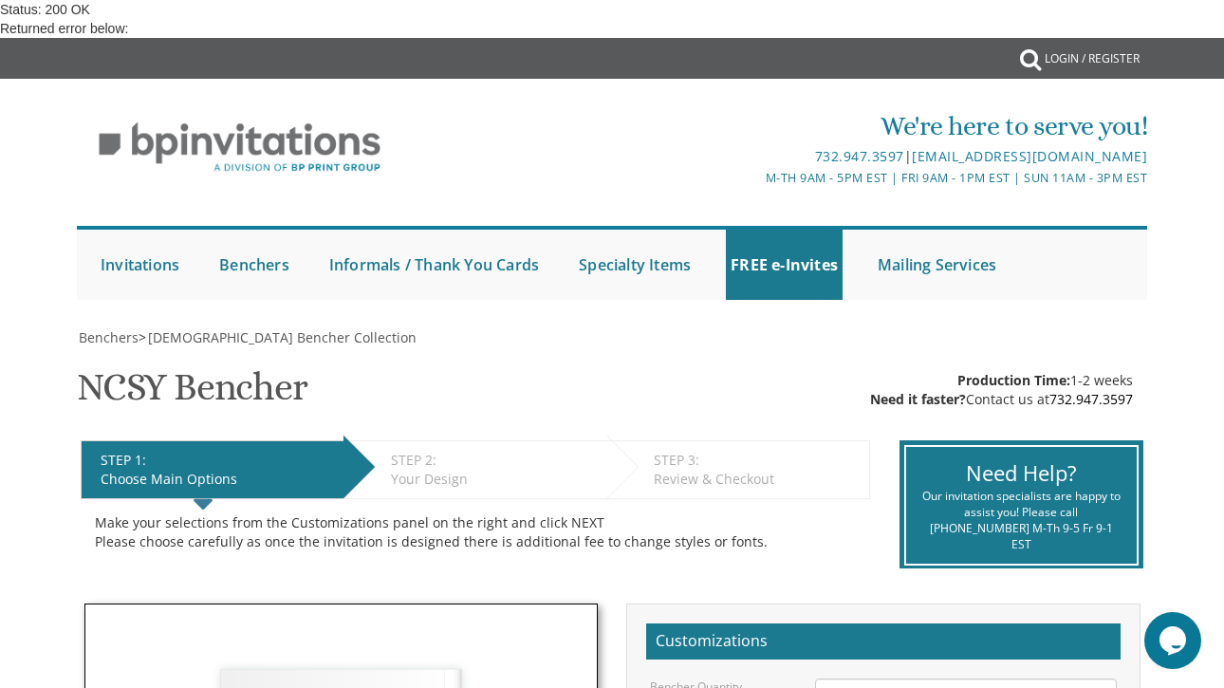
scroll to position [590, 0]
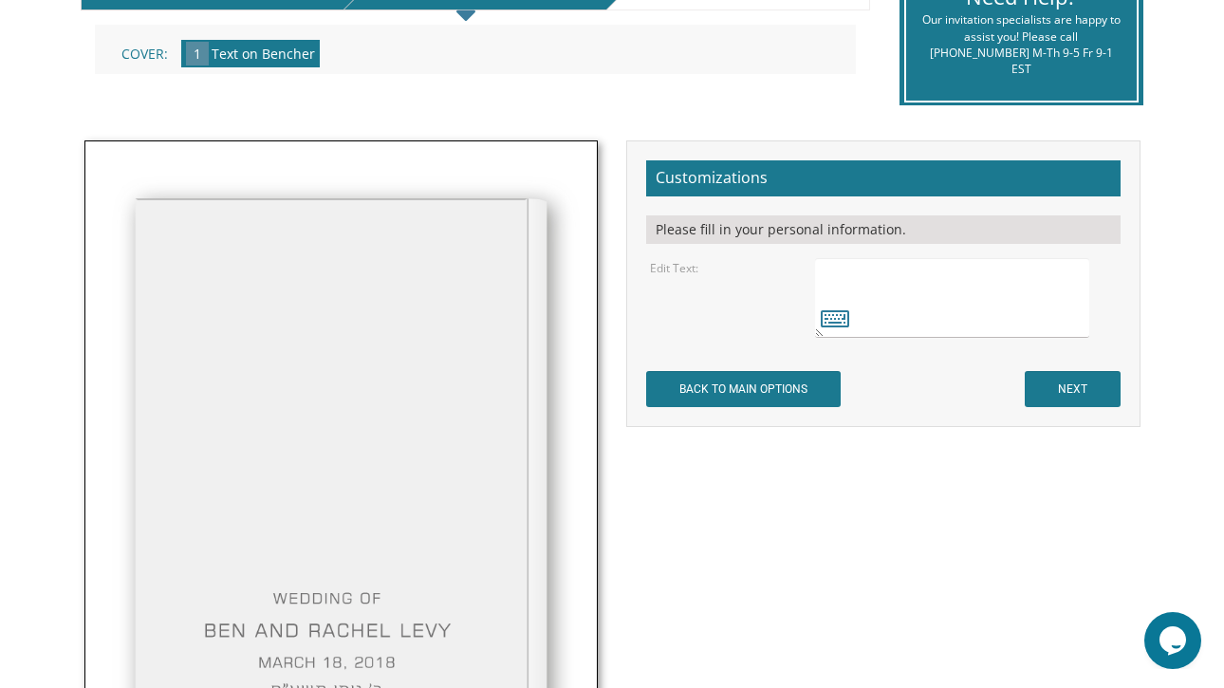
scroll to position [367, 0]
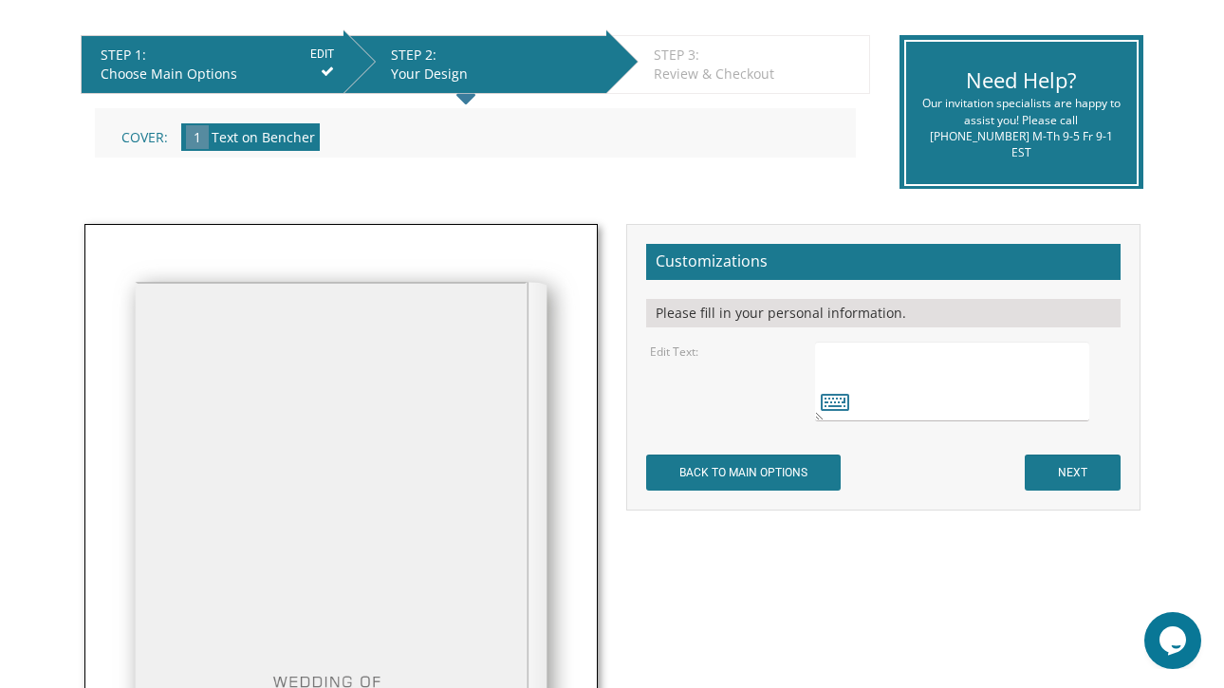
click at [935, 372] on textarea at bounding box center [952, 382] width 274 height 80
click at [901, 362] on textarea at bounding box center [952, 382] width 274 height 80
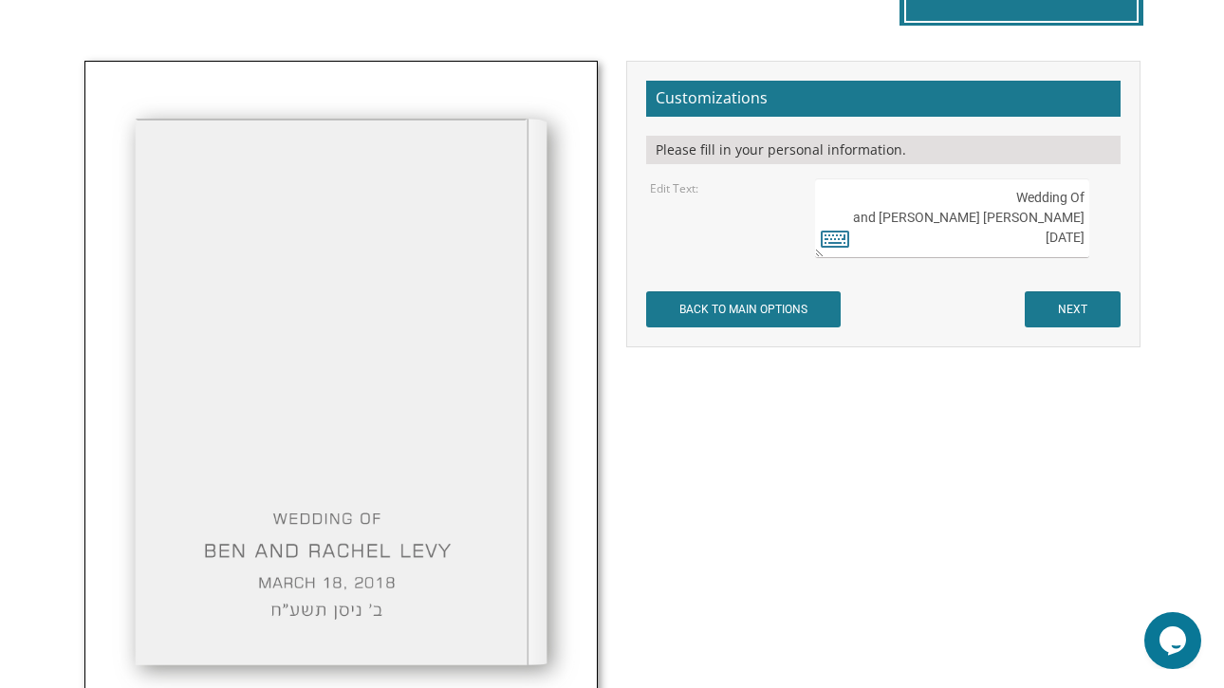
scroll to position [9, 0]
paste textarea "י״ח בְּחֶשְׁוָן תשפ״ו"
type textarea "Wedding Of Ben and Lisa Arqueros November 9, 2025 י״ח בְּחֶשְׁוָן תשפ״ו"
click at [1092, 306] on input "NEXT" at bounding box center [1073, 309] width 96 height 36
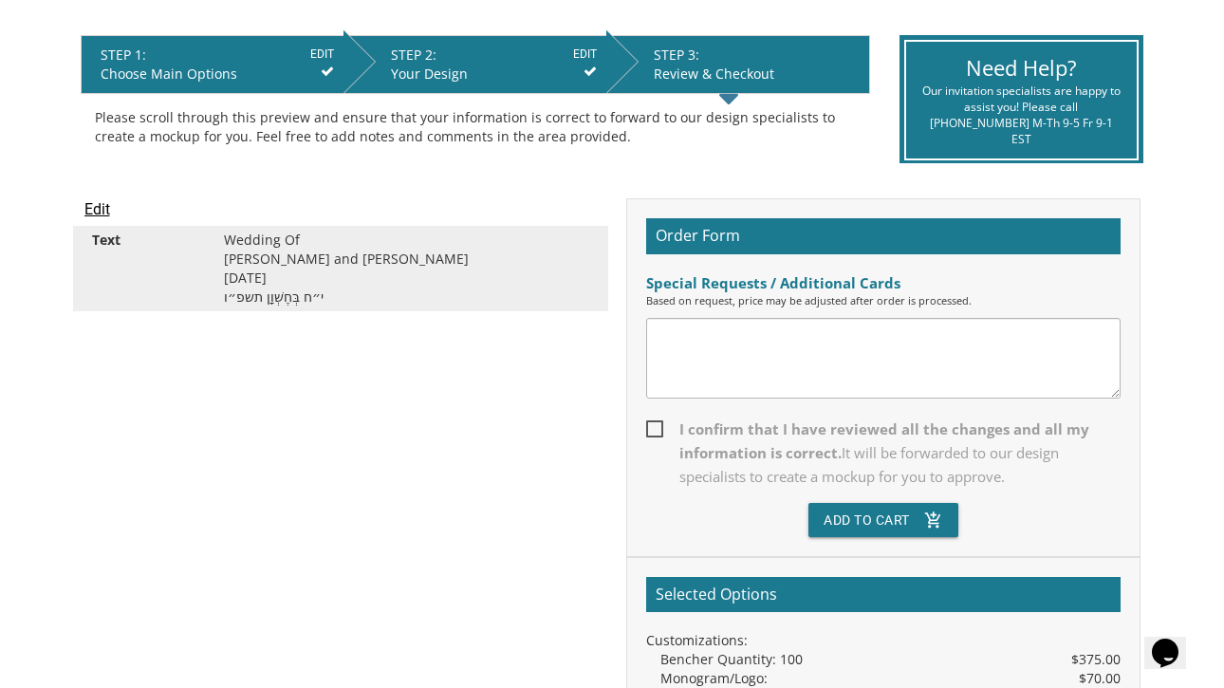
scroll to position [344, 0]
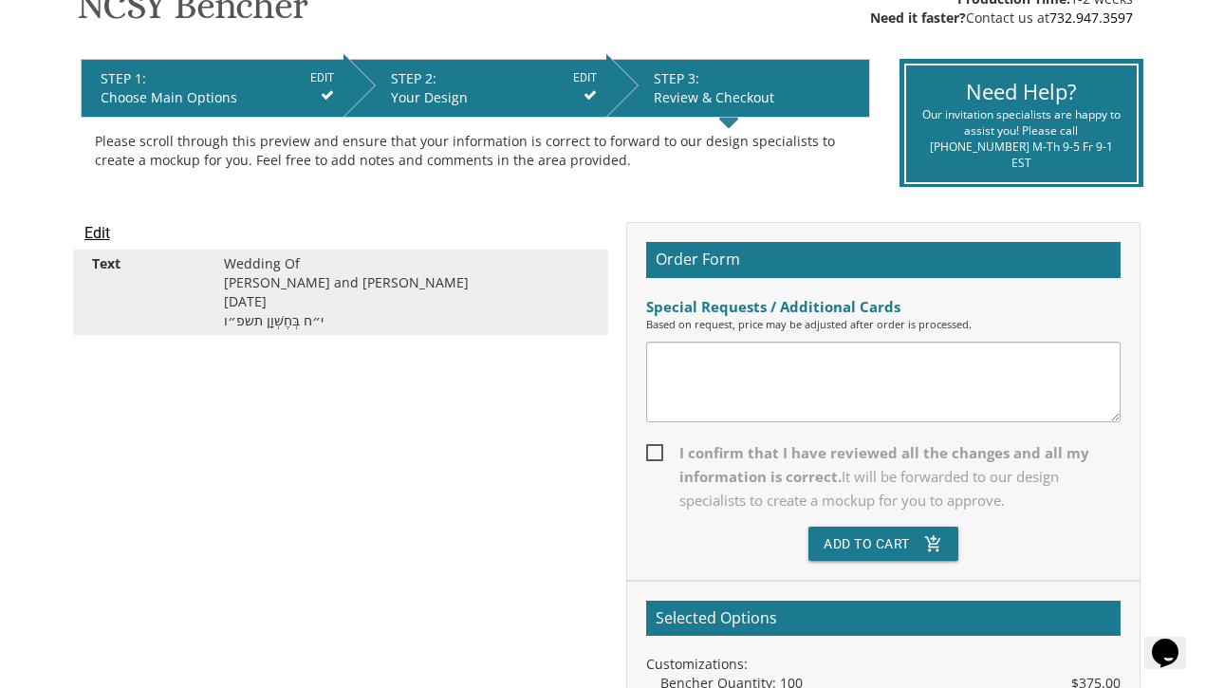
click at [102, 236] on input "Edit" at bounding box center [97, 233] width 26 height 23
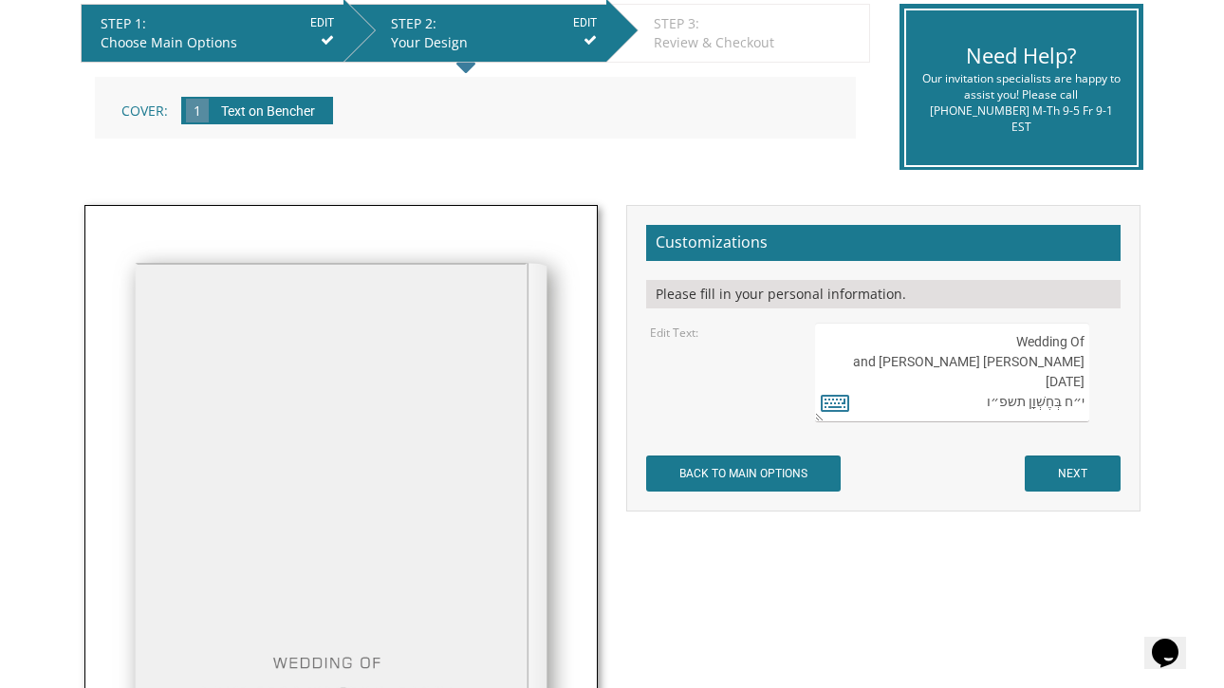
scroll to position [438, 0]
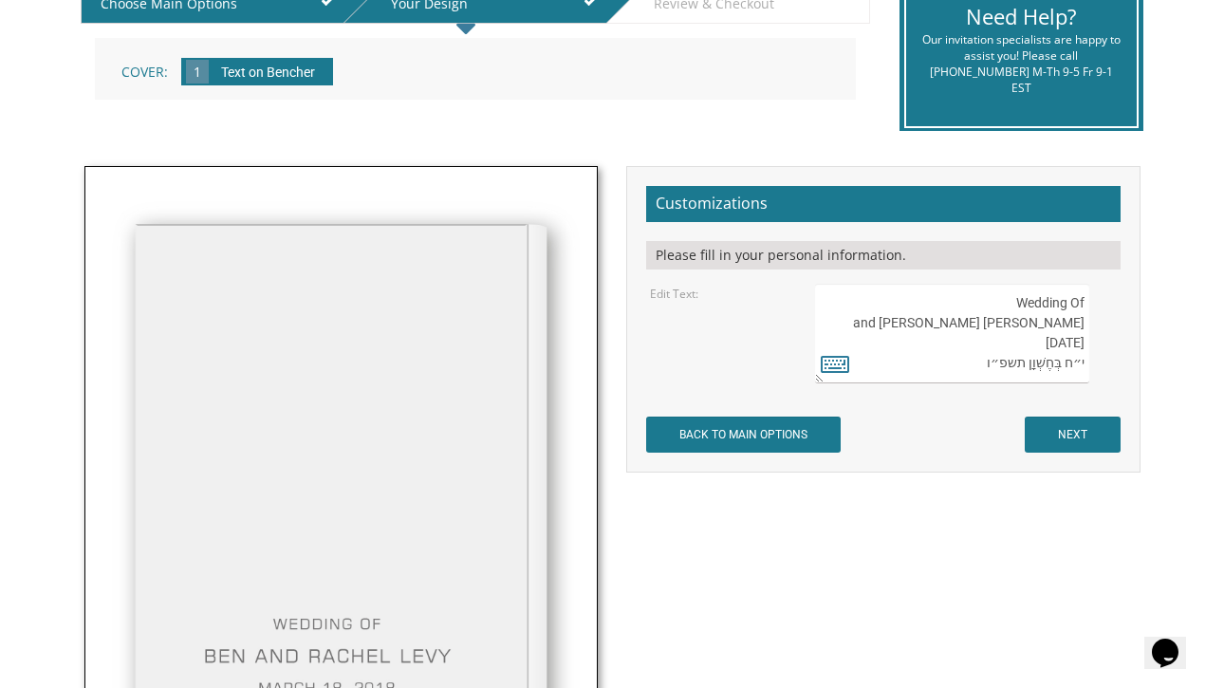
click at [1005, 306] on textarea "Wedding Of [PERSON_NAME] and [PERSON_NAME] [DATE] י״ח בְּחֶשְׁוָן תשפ״ו" at bounding box center [952, 334] width 274 height 100
click at [1084, 303] on textarea "Wedding Of [PERSON_NAME] and [PERSON_NAME] [DATE] י״ח בְּחֶשְׁוָן תשפ״ו" at bounding box center [952, 334] width 274 height 100
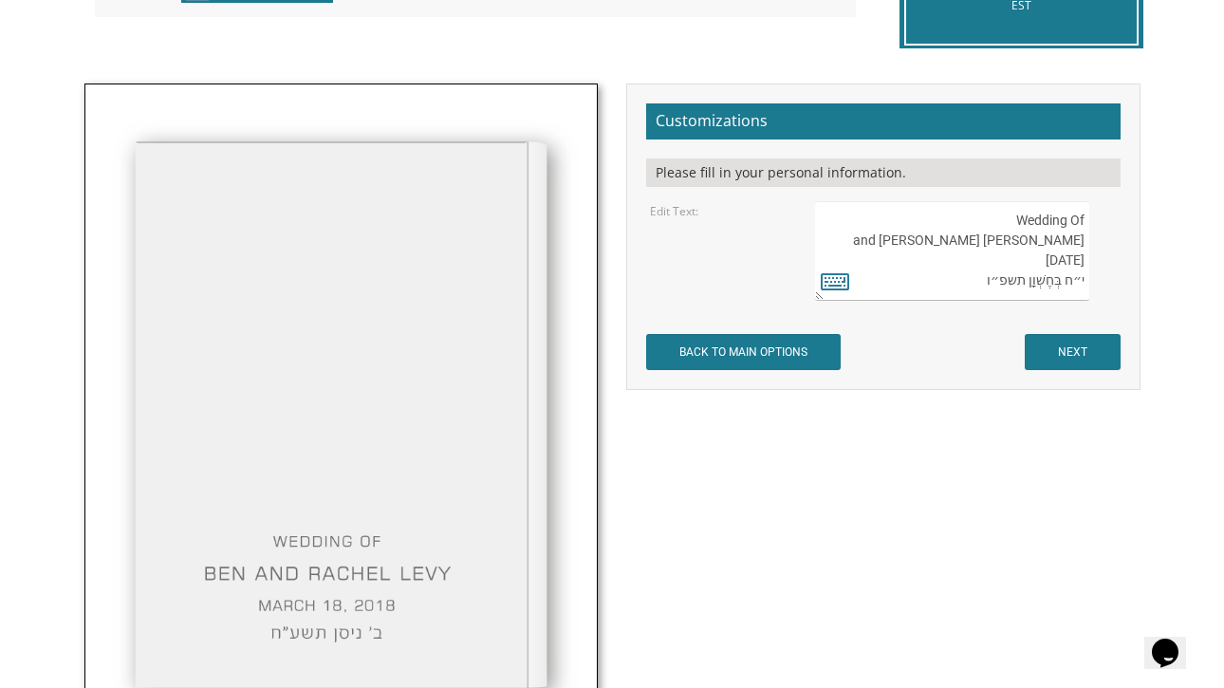
scroll to position [522, 0]
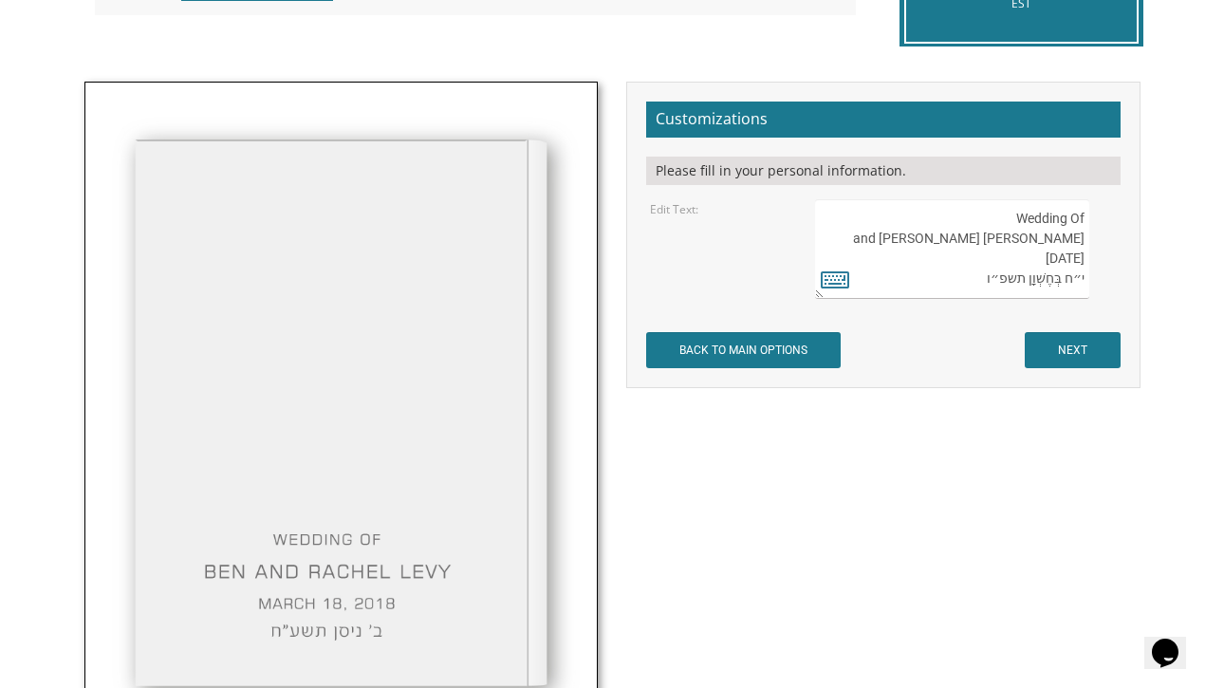
click at [964, 254] on textarea "Wedding Of [PERSON_NAME] and [PERSON_NAME] [DATE] י״ח בְּחֶשְׁוָן תשפ״ו" at bounding box center [952, 249] width 274 height 100
click at [1081, 255] on textarea "Wedding Of [PERSON_NAME] and [PERSON_NAME] [DATE] י״ח בְּחֶשְׁוָן תשפ״ו" at bounding box center [952, 249] width 274 height 100
click at [1062, 215] on textarea "Wedding Of [PERSON_NAME] and [PERSON_NAME] [DATE] י״ח בְּחֶשְׁוָן תשפ״ו" at bounding box center [952, 249] width 274 height 100
click at [1076, 281] on textarea "Wedding Of [PERSON_NAME] and [PERSON_NAME] [DATE] י״ח בְּחֶשְׁוָן תשפ״ו" at bounding box center [952, 249] width 274 height 100
click at [1082, 254] on textarea "Wedding Of [PERSON_NAME] and [PERSON_NAME] [DATE] י״ח בְּחֶשְׁוָן תשפ״ו" at bounding box center [952, 249] width 274 height 100
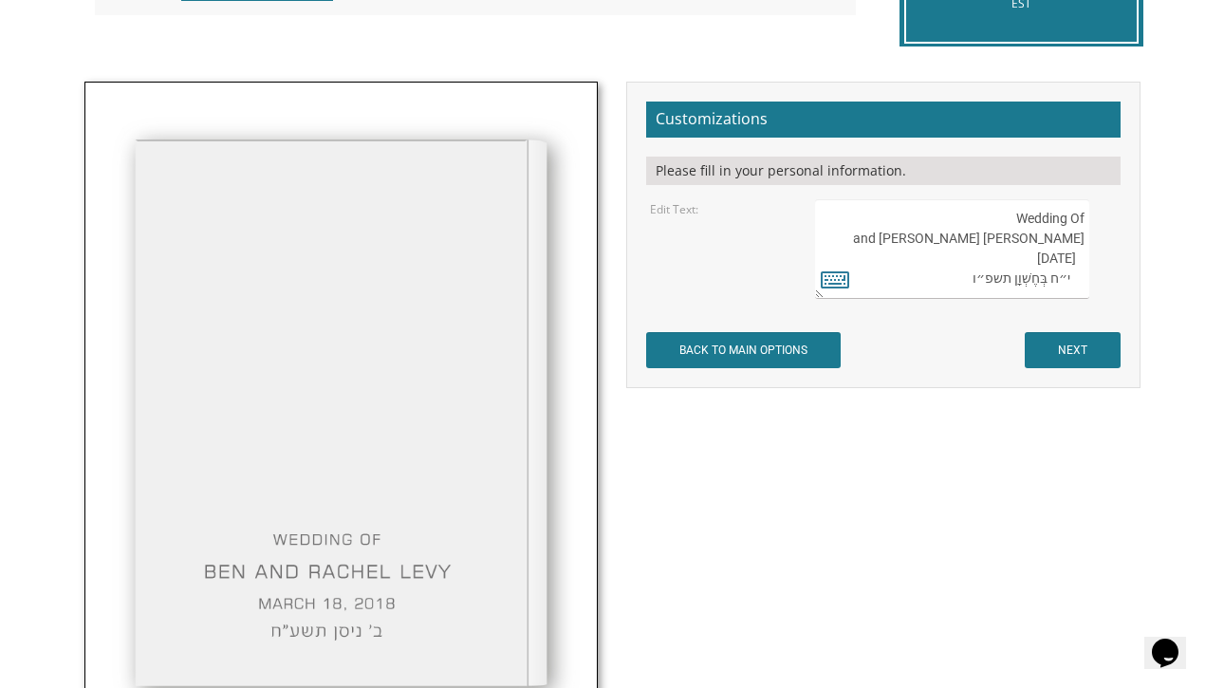
click at [1070, 215] on textarea "Wedding Of [PERSON_NAME] and [PERSON_NAME] [DATE] י״ח בְּחֶשְׁוָן תשפ״ו" at bounding box center [952, 249] width 274 height 100
click at [1088, 241] on textarea "Wedding Of [PERSON_NAME] and [PERSON_NAME] [DATE] י״ח בְּחֶשְׁוָן תשפ״ו" at bounding box center [952, 249] width 274 height 100
click at [1076, 262] on textarea "Wedding Of [PERSON_NAME] and [PERSON_NAME] [DATE] י״ח בְּחֶשְׁוָן תשפ״ו" at bounding box center [952, 249] width 274 height 100
click at [1069, 279] on textarea "Wedding Of [PERSON_NAME] and [PERSON_NAME] [DATE] י״ח בְּחֶשְׁוָן תשפ״ו" at bounding box center [952, 249] width 274 height 100
click at [1014, 218] on textarea "Wedding Of [PERSON_NAME] and [PERSON_NAME] [DATE] י״ח בְּחֶשְׁוָן תשפ״ו" at bounding box center [952, 249] width 274 height 100
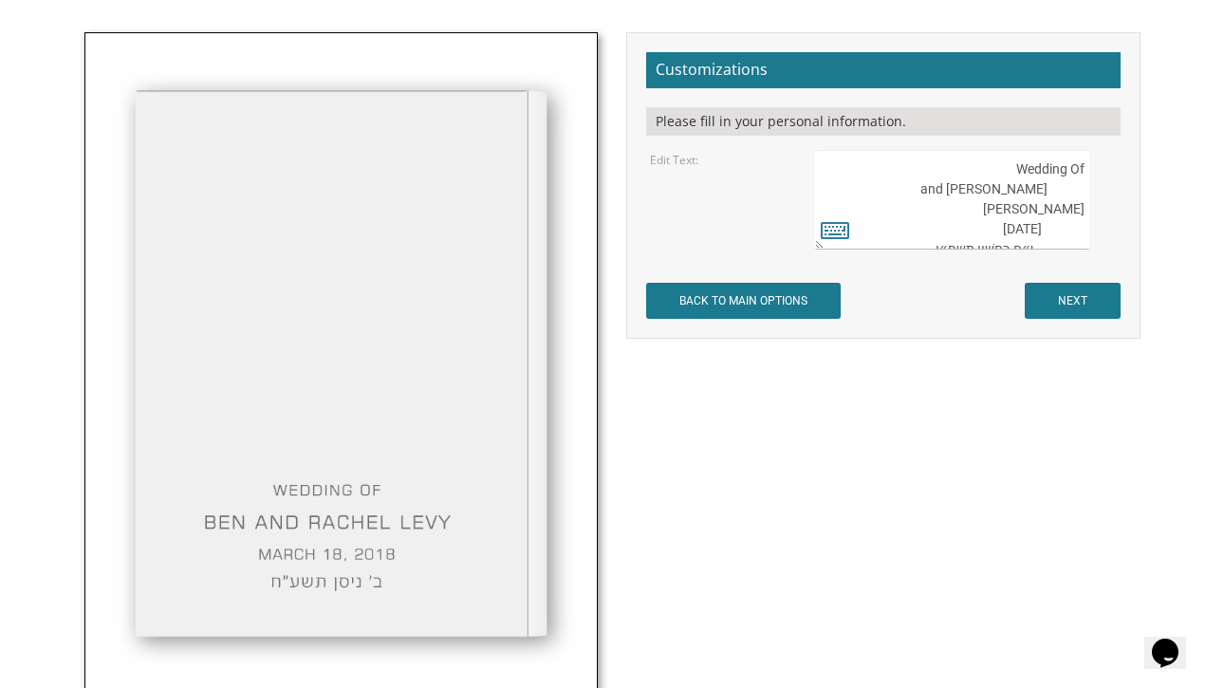
scroll to position [572, 0]
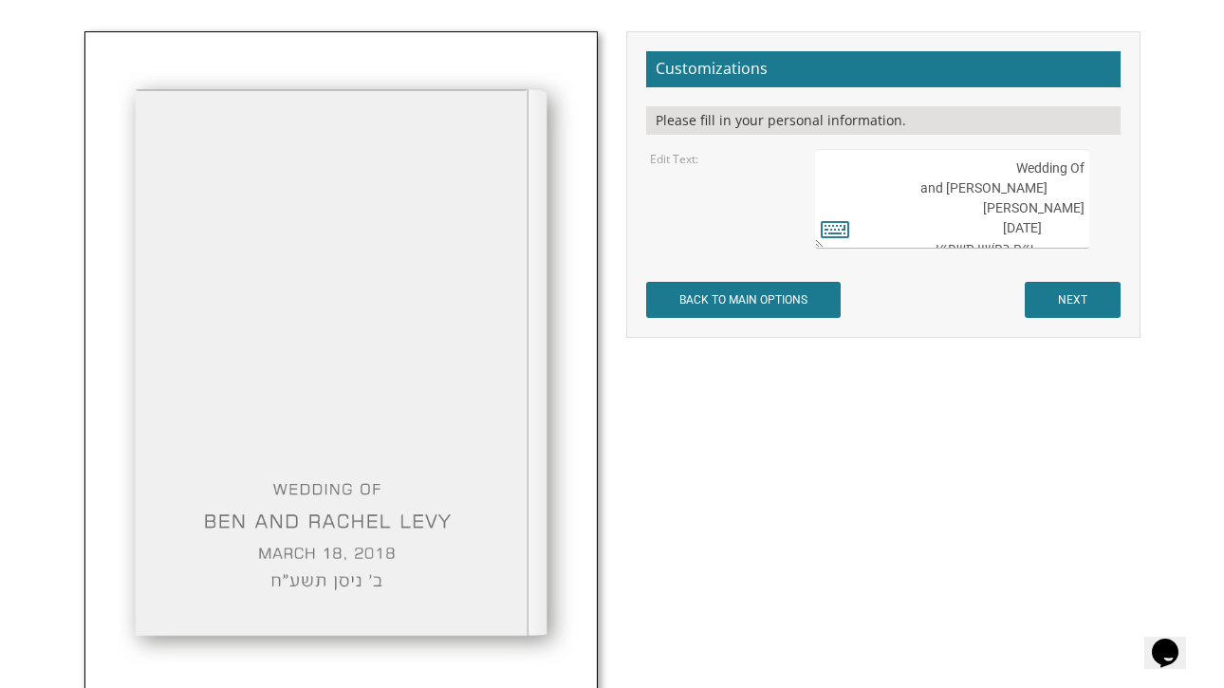
type textarea "Wedding Of [PERSON_NAME] and [PERSON_NAME] [DATE] י״ח בְּחֶשְׁוָן תשפ״ו"
click at [1089, 296] on input "NEXT" at bounding box center [1073, 300] width 96 height 36
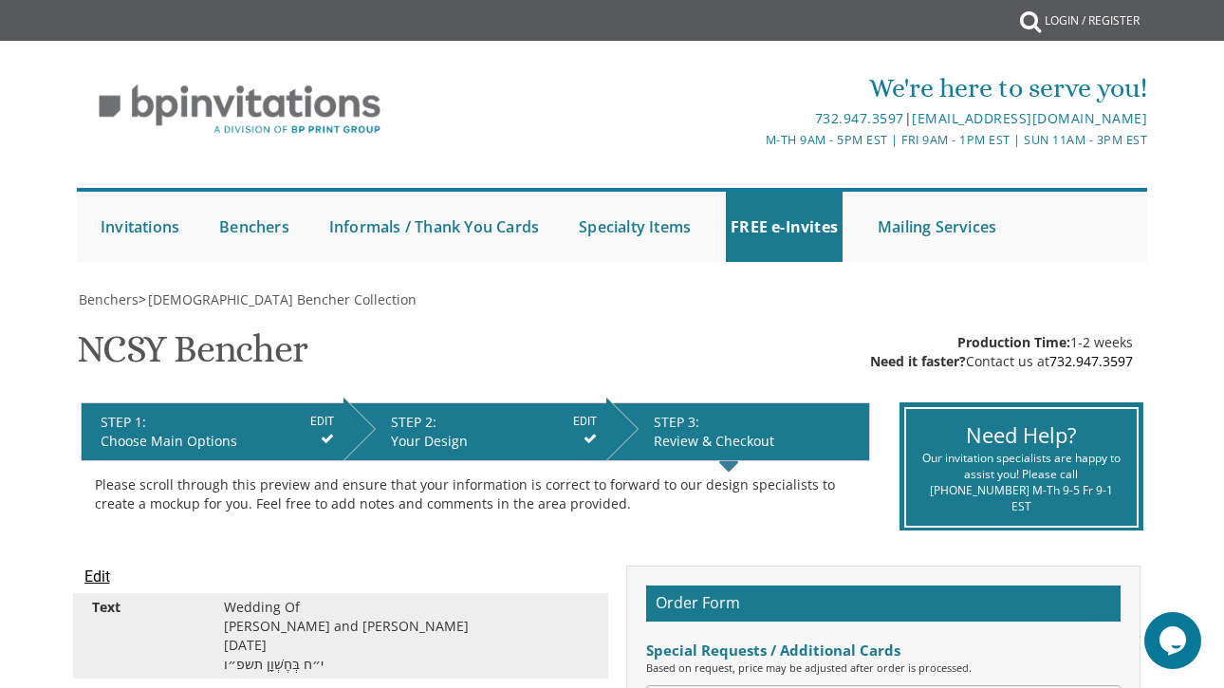
click at [289, 647] on div "Wedding Of [PERSON_NAME] and [PERSON_NAME] [DATE] י״ח בְּחֶשְׁוָן תשפ״ו" at bounding box center [407, 636] width 395 height 76
copy div "[DATE]"
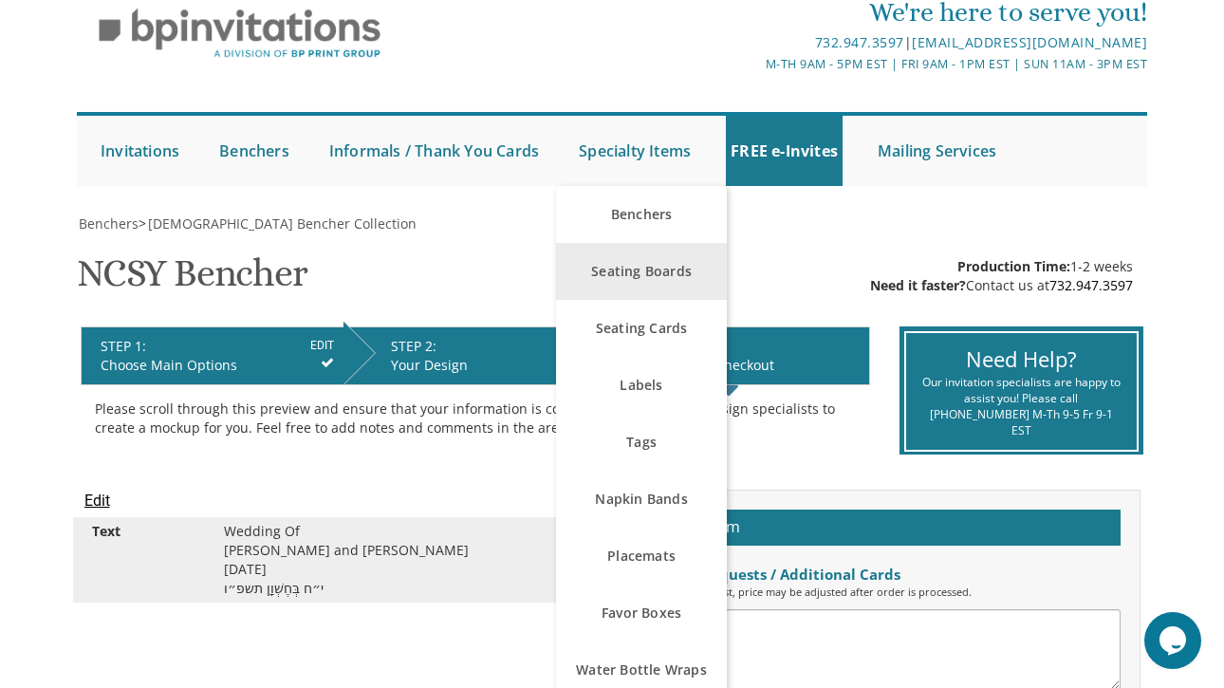
scroll to position [87, 0]
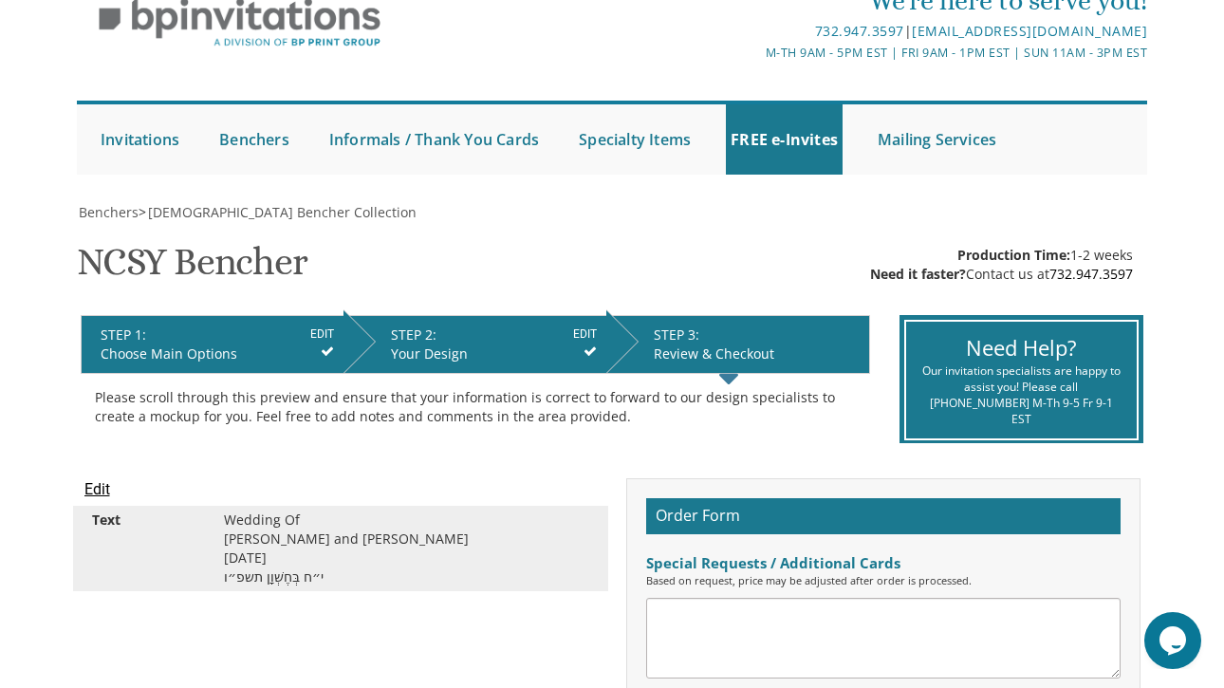
click at [291, 573] on div "Wedding Of [PERSON_NAME] and [PERSON_NAME] [DATE] י״ח בְּחֶשְׁוָן תשפ״ו" at bounding box center [407, 549] width 395 height 76
copy div "י״ח בְּחֶשְׁוָן תשפ״ו"
